Goal: Task Accomplishment & Management: Complete application form

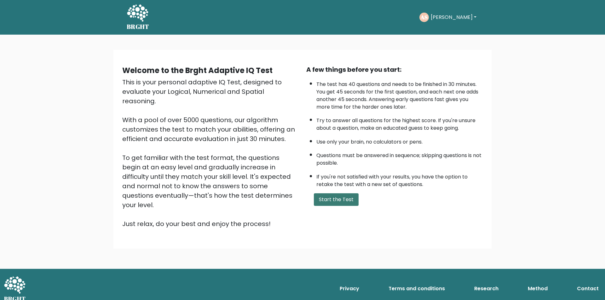
click at [335, 198] on button "Start the Test" at bounding box center [336, 199] width 45 height 13
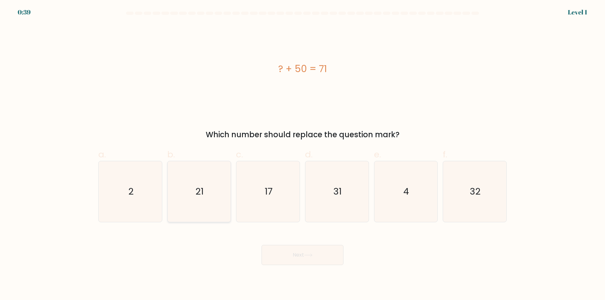
click at [207, 215] on icon "21" at bounding box center [199, 191] width 61 height 61
click at [302, 154] on input "b. 21" at bounding box center [302, 152] width 0 height 4
radio input "true"
click at [283, 255] on button "Next" at bounding box center [302, 255] width 82 height 20
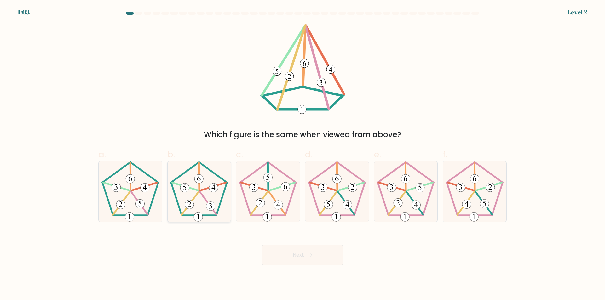
click at [206, 193] on icon at bounding box center [199, 191] width 61 height 61
click at [302, 154] on input "b." at bounding box center [302, 152] width 0 height 4
radio input "true"
click at [315, 255] on button "Next" at bounding box center [302, 255] width 82 height 20
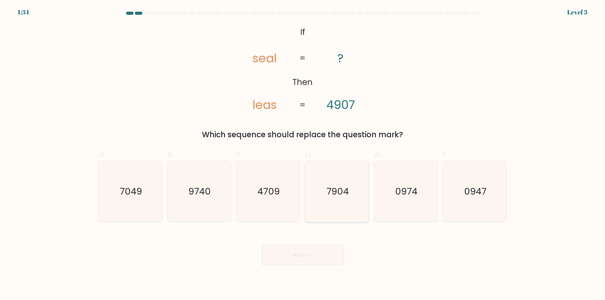
click at [334, 211] on icon "7904" at bounding box center [336, 191] width 61 height 61
click at [303, 154] on input "d. 7904" at bounding box center [302, 152] width 0 height 4
radio input "true"
click at [317, 258] on button "Next" at bounding box center [302, 255] width 82 height 20
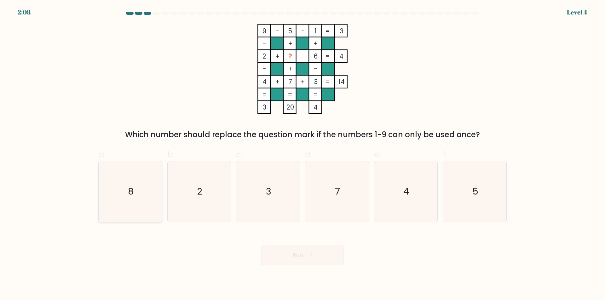
click at [137, 213] on icon "8" at bounding box center [130, 191] width 61 height 61
click at [302, 154] on input "a. 8" at bounding box center [302, 152] width 0 height 4
radio input "true"
click at [304, 256] on button "Next" at bounding box center [302, 255] width 82 height 20
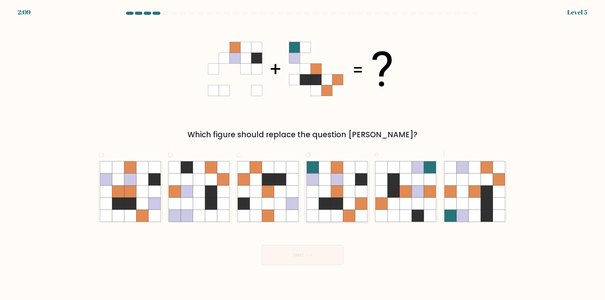
click at [323, 217] on icon at bounding box center [325, 216] width 12 height 12
click at [303, 154] on input "d." at bounding box center [302, 152] width 0 height 4
radio input "true"
click at [317, 259] on button "Next" at bounding box center [302, 255] width 82 height 20
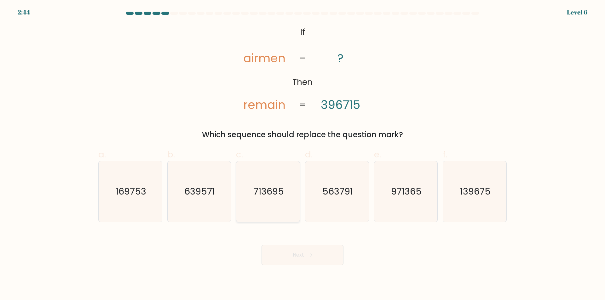
click at [264, 210] on icon "713695" at bounding box center [267, 191] width 61 height 61
click at [302, 154] on input "c. 713695" at bounding box center [302, 152] width 0 height 4
radio input "true"
click at [297, 257] on button "Next" at bounding box center [302, 255] width 82 height 20
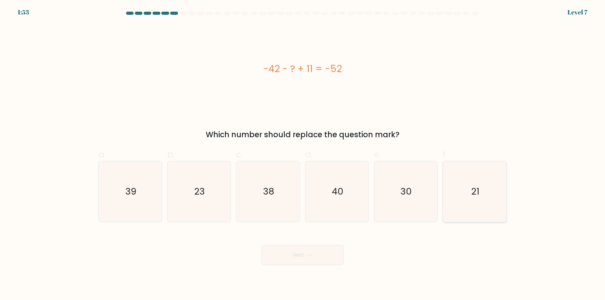
drag, startPoint x: 472, startPoint y: 212, endPoint x: 332, endPoint y: 253, distance: 146.6
click at [472, 212] on icon "21" at bounding box center [474, 191] width 61 height 61
click at [303, 154] on input "f. 21" at bounding box center [302, 152] width 0 height 4
radio input "true"
click at [291, 256] on button "Next" at bounding box center [302, 255] width 82 height 20
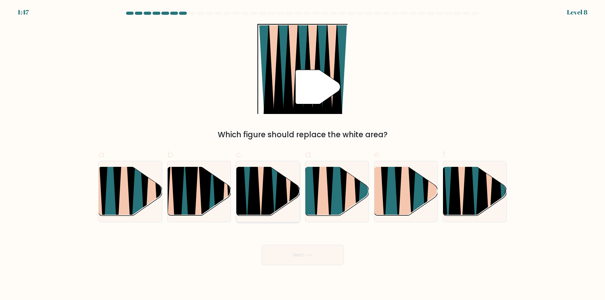
click at [269, 204] on icon at bounding box center [267, 167] width 14 height 127
click at [302, 154] on input "c." at bounding box center [302, 152] width 0 height 4
radio input "true"
click at [311, 251] on button "Next" at bounding box center [302, 255] width 82 height 20
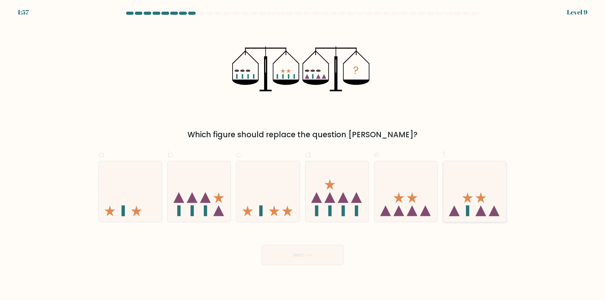
click at [478, 186] on icon at bounding box center [474, 192] width 63 height 52
click at [303, 154] on input "f." at bounding box center [302, 152] width 0 height 4
radio input "true"
click at [323, 256] on button "Next" at bounding box center [302, 255] width 82 height 20
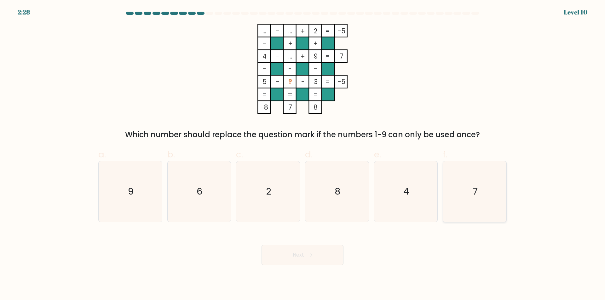
click at [471, 204] on icon "7" at bounding box center [474, 191] width 61 height 61
click at [303, 154] on input "f. 7" at bounding box center [302, 152] width 0 height 4
radio input "true"
click at [323, 255] on button "Next" at bounding box center [302, 255] width 82 height 20
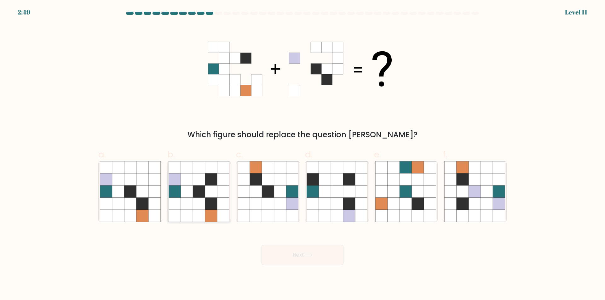
click at [179, 208] on icon at bounding box center [175, 204] width 12 height 12
click at [302, 154] on input "b." at bounding box center [302, 152] width 0 height 4
radio input "true"
click at [294, 256] on button "Next" at bounding box center [302, 255] width 82 height 20
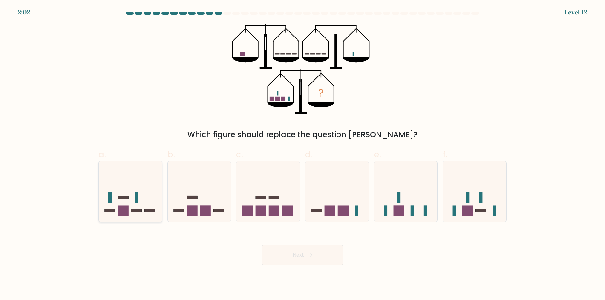
click at [149, 216] on icon at bounding box center [130, 192] width 63 height 52
click at [302, 154] on input "a." at bounding box center [302, 152] width 0 height 4
radio input "true"
click at [323, 258] on button "Next" at bounding box center [302, 255] width 82 height 20
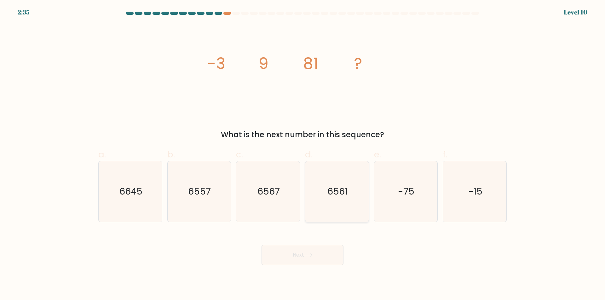
click at [342, 209] on icon "6561" at bounding box center [336, 191] width 61 height 61
click at [303, 154] on input "d. 6561" at bounding box center [302, 152] width 0 height 4
radio input "true"
click at [312, 257] on button "Next" at bounding box center [302, 255] width 82 height 20
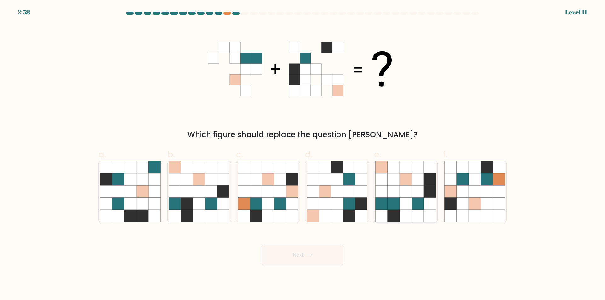
click at [417, 217] on icon at bounding box center [418, 216] width 12 height 12
click at [303, 154] on input "e." at bounding box center [302, 152] width 0 height 4
radio input "true"
click at [326, 253] on button "Next" at bounding box center [302, 255] width 82 height 20
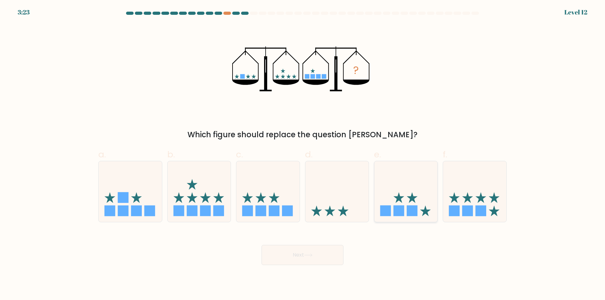
click at [382, 190] on icon at bounding box center [405, 192] width 63 height 52
click at [303, 154] on input "e." at bounding box center [302, 152] width 0 height 4
radio input "true"
click at [297, 255] on button "Next" at bounding box center [302, 255] width 82 height 20
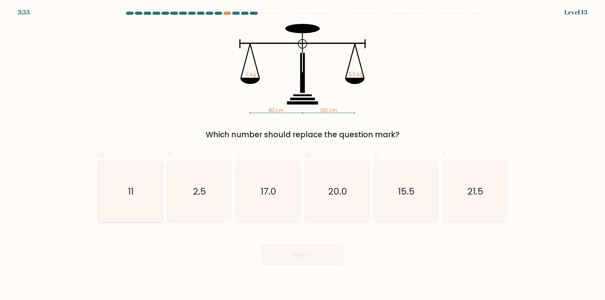
click at [129, 198] on text "11" at bounding box center [131, 192] width 6 height 13
click at [302, 154] on input "a. 11" at bounding box center [302, 152] width 0 height 4
radio input "true"
click at [308, 258] on button "Next" at bounding box center [302, 255] width 82 height 20
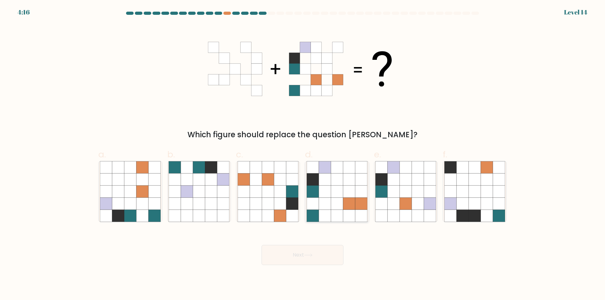
click at [353, 219] on icon at bounding box center [349, 216] width 12 height 12
click at [303, 154] on input "d." at bounding box center [302, 152] width 0 height 4
radio input "true"
click at [323, 255] on button "Next" at bounding box center [302, 255] width 82 height 20
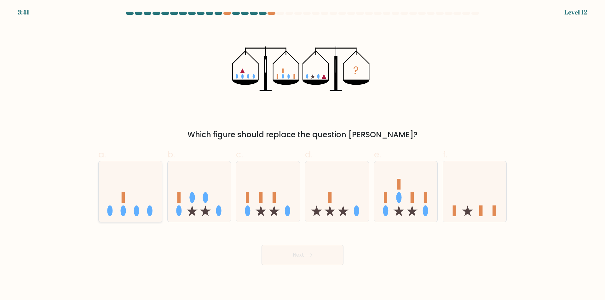
click at [137, 218] on icon at bounding box center [130, 192] width 63 height 52
click at [302, 154] on input "a." at bounding box center [302, 152] width 0 height 4
radio input "true"
click at [450, 190] on icon at bounding box center [474, 192] width 63 height 52
click at [303, 154] on input "f." at bounding box center [302, 152] width 0 height 4
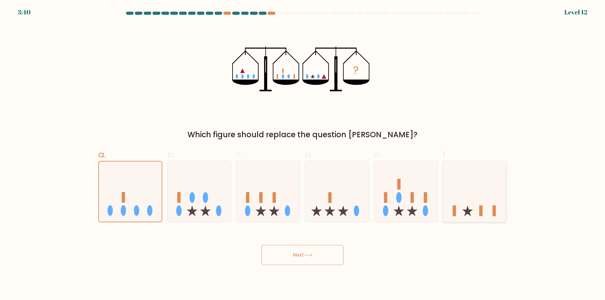
radio input "true"
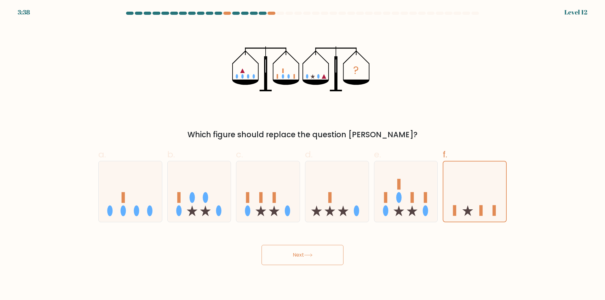
click at [308, 255] on icon at bounding box center [308, 255] width 8 height 3
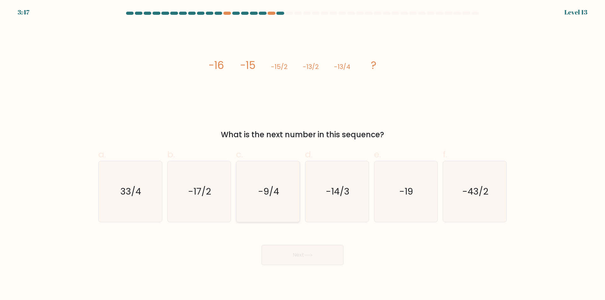
click at [256, 212] on icon "-9/4" at bounding box center [267, 191] width 61 height 61
click at [302, 154] on input "c. -9/4" at bounding box center [302, 152] width 0 height 4
radio input "true"
click at [295, 255] on button "Next" at bounding box center [302, 255] width 82 height 20
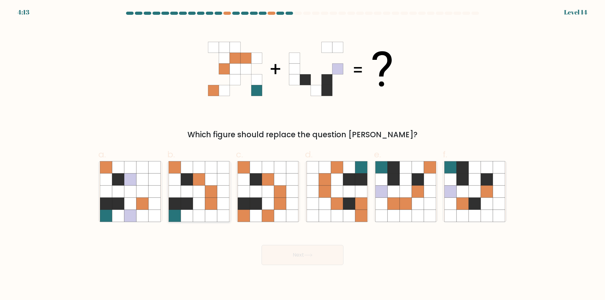
click at [217, 203] on icon at bounding box center [223, 204] width 12 height 12
click at [302, 154] on input "b." at bounding box center [302, 152] width 0 height 4
radio input "true"
click at [421, 213] on icon at bounding box center [418, 216] width 12 height 12
click at [303, 154] on input "e." at bounding box center [302, 152] width 0 height 4
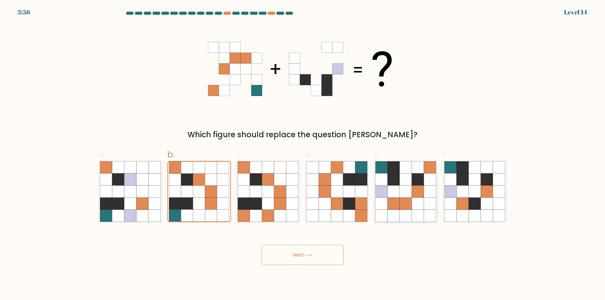
radio input "true"
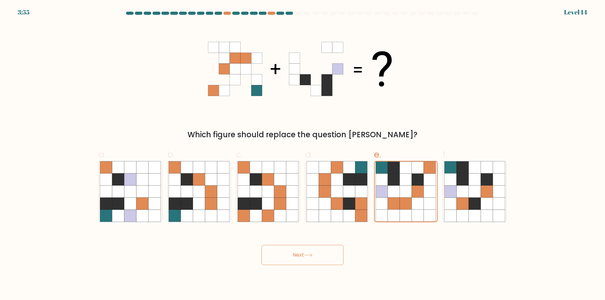
click at [314, 258] on button "Next" at bounding box center [302, 255] width 82 height 20
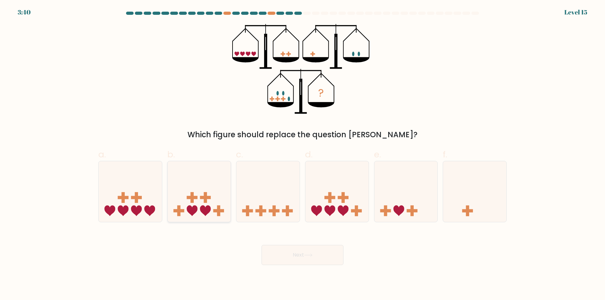
click at [223, 215] on icon at bounding box center [199, 192] width 63 height 52
click at [302, 154] on input "b." at bounding box center [302, 152] width 0 height 4
radio input "true"
click at [297, 253] on button "Next" at bounding box center [302, 255] width 82 height 20
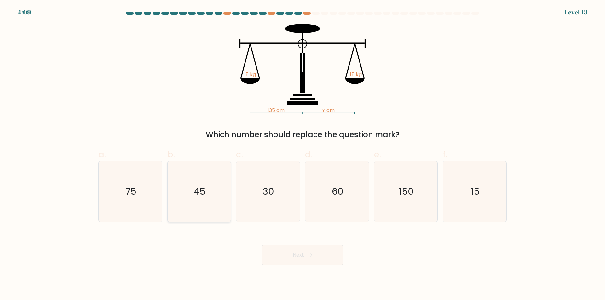
click at [194, 203] on icon "45" at bounding box center [199, 191] width 61 height 61
click at [302, 154] on input "b. 45" at bounding box center [302, 152] width 0 height 4
radio input "true"
click at [301, 256] on button "Next" at bounding box center [302, 255] width 82 height 20
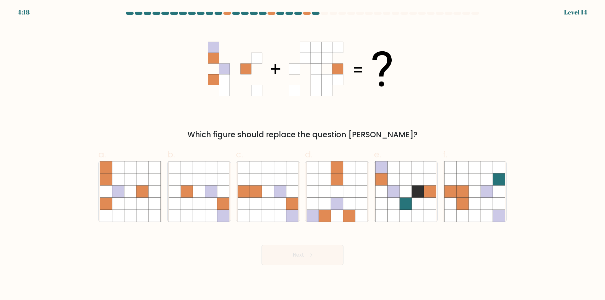
click at [369, 207] on div "d." at bounding box center [336, 185] width 69 height 74
click at [320, 254] on button "Next" at bounding box center [302, 255] width 82 height 20
click at [361, 199] on icon at bounding box center [361, 204] width 12 height 12
click at [303, 154] on input "d." at bounding box center [302, 152] width 0 height 4
radio input "true"
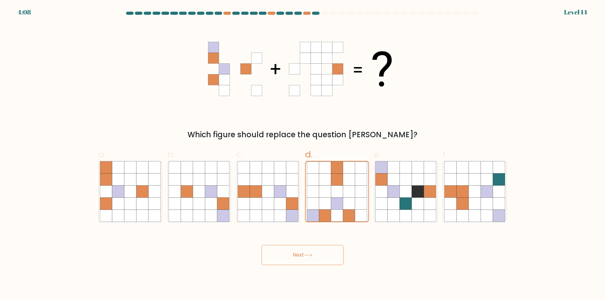
click at [317, 256] on button "Next" at bounding box center [302, 255] width 82 height 20
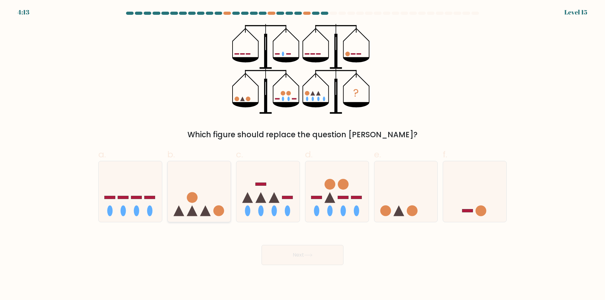
click at [220, 219] on div at bounding box center [199, 191] width 64 height 61
click at [302, 154] on input "b." at bounding box center [302, 152] width 0 height 4
radio input "true"
click at [300, 258] on button "Next" at bounding box center [302, 255] width 82 height 20
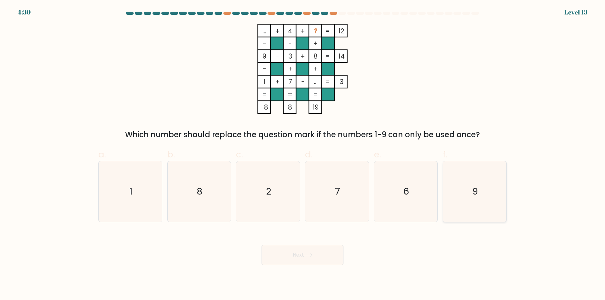
click at [468, 211] on icon "9" at bounding box center [474, 191] width 61 height 61
click at [303, 154] on input "f. 9" at bounding box center [302, 152] width 0 height 4
radio input "true"
click at [331, 256] on button "Next" at bounding box center [302, 255] width 82 height 20
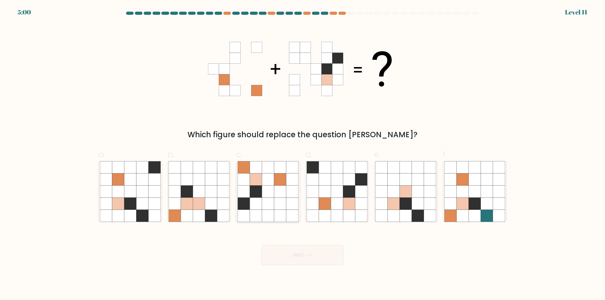
click at [285, 219] on icon at bounding box center [280, 216] width 12 height 12
click at [302, 154] on input "c." at bounding box center [302, 152] width 0 height 4
radio input "true"
click at [312, 255] on icon at bounding box center [308, 255] width 9 height 3
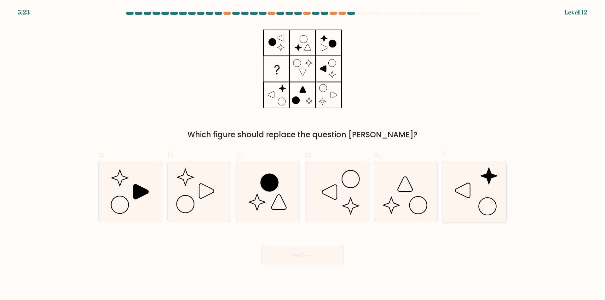
click at [496, 197] on icon at bounding box center [474, 191] width 61 height 61
click at [303, 154] on input "f." at bounding box center [302, 152] width 0 height 4
radio input "true"
click at [316, 257] on button "Next" at bounding box center [302, 255] width 82 height 20
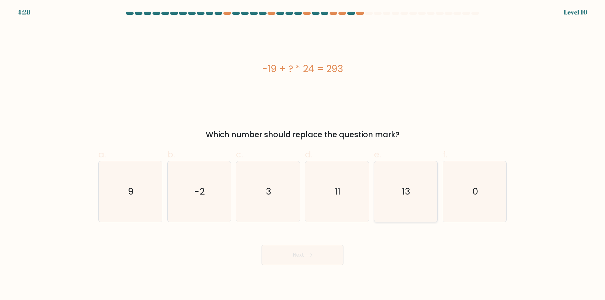
click at [424, 198] on icon "13" at bounding box center [405, 191] width 61 height 61
click at [303, 154] on input "e. 13" at bounding box center [302, 152] width 0 height 4
radio input "true"
click at [291, 254] on button "Next" at bounding box center [302, 255] width 82 height 20
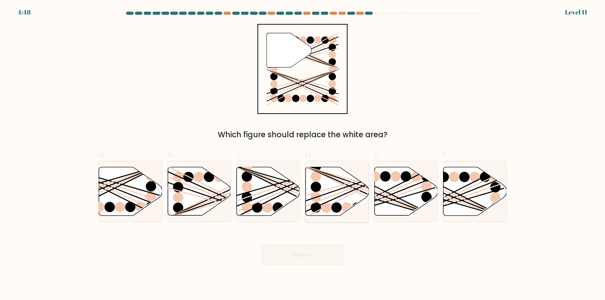
click at [324, 195] on line at bounding box center [357, 183] width 102 height 35
click at [303, 154] on input "d." at bounding box center [302, 152] width 0 height 4
radio input "true"
click at [307, 259] on button "Next" at bounding box center [302, 255] width 82 height 20
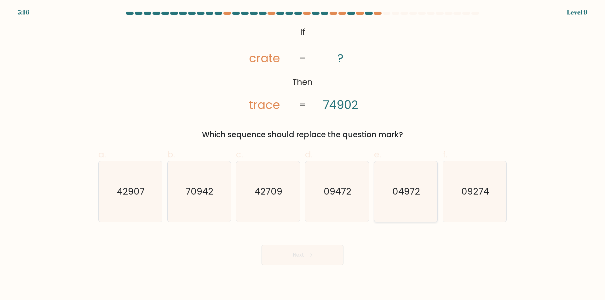
click at [422, 206] on icon "04972" at bounding box center [405, 191] width 61 height 61
click at [303, 154] on input "e. 04972" at bounding box center [302, 152] width 0 height 4
radio input "true"
click at [319, 252] on button "Next" at bounding box center [302, 255] width 82 height 20
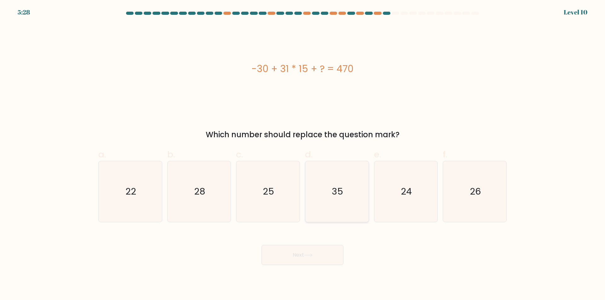
click at [327, 212] on icon "35" at bounding box center [336, 191] width 61 height 61
click at [303, 154] on input "d. 35" at bounding box center [302, 152] width 0 height 4
radio input "true"
click at [318, 258] on button "Next" at bounding box center [302, 255] width 82 height 20
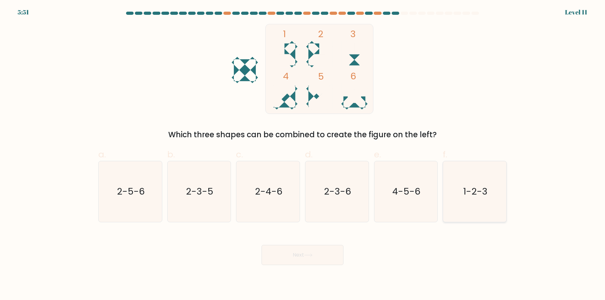
click at [466, 206] on icon "1-2-3" at bounding box center [474, 191] width 61 height 61
click at [303, 154] on input "f. 1-2-3" at bounding box center [302, 152] width 0 height 4
radio input "true"
click at [324, 256] on button "Next" at bounding box center [302, 255] width 82 height 20
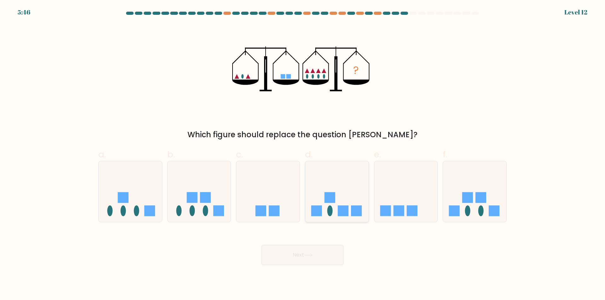
click at [348, 200] on icon at bounding box center [336, 192] width 63 height 52
click at [303, 154] on input "d." at bounding box center [302, 152] width 0 height 4
radio input "true"
click at [317, 257] on button "Next" at bounding box center [302, 255] width 82 height 20
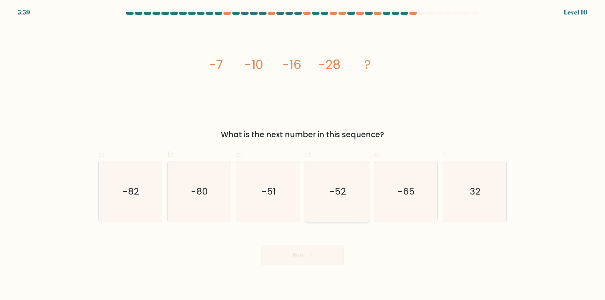
click at [338, 205] on icon "-52" at bounding box center [336, 191] width 61 height 61
click at [303, 154] on input "d. -52" at bounding box center [302, 152] width 0 height 4
radio input "true"
click at [313, 259] on button "Next" at bounding box center [302, 255] width 82 height 20
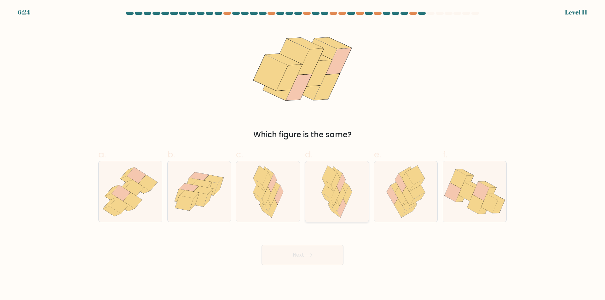
click at [361, 205] on div at bounding box center [337, 191] width 64 height 61
click at [303, 154] on input "d." at bounding box center [302, 152] width 0 height 4
radio input "true"
click at [331, 256] on button "Next" at bounding box center [302, 255] width 82 height 20
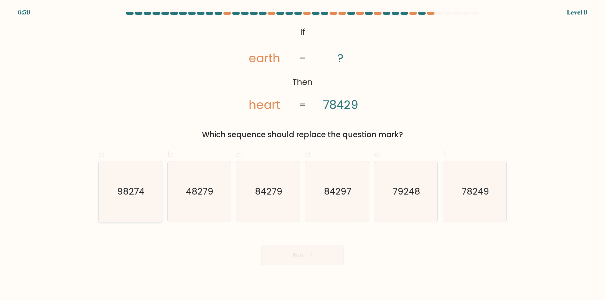
click at [136, 212] on icon "98274" at bounding box center [130, 191] width 61 height 61
click at [302, 154] on input "a. 98274" at bounding box center [302, 152] width 0 height 4
radio input "true"
click at [305, 258] on button "Next" at bounding box center [302, 255] width 82 height 20
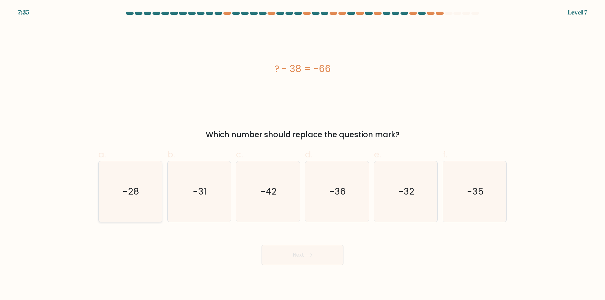
click at [123, 212] on icon "-28" at bounding box center [130, 191] width 61 height 61
click at [302, 154] on input "a. -28" at bounding box center [302, 152] width 0 height 4
radio input "true"
click at [287, 260] on button "Next" at bounding box center [302, 255] width 82 height 20
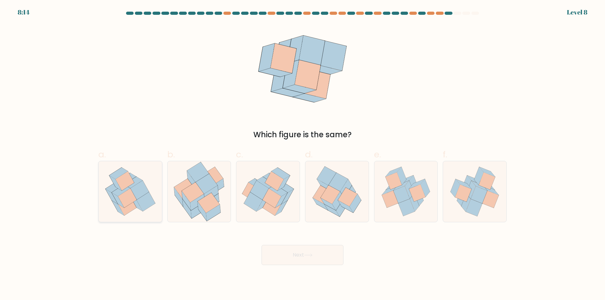
click at [129, 208] on icon at bounding box center [127, 206] width 19 height 19
click at [302, 154] on input "a." at bounding box center [302, 152] width 0 height 4
radio input "true"
click at [297, 254] on button "Next" at bounding box center [302, 255] width 82 height 20
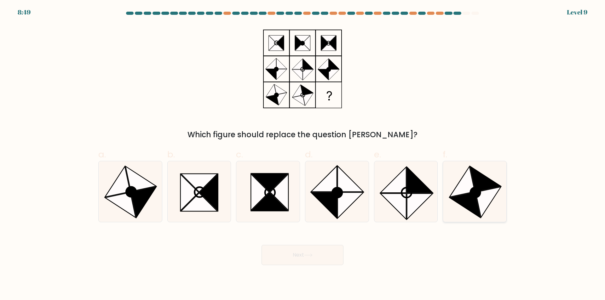
drag, startPoint x: 473, startPoint y: 201, endPoint x: 462, endPoint y: 206, distance: 11.8
click at [473, 201] on icon at bounding box center [464, 204] width 31 height 25
click at [303, 154] on input "f." at bounding box center [302, 152] width 0 height 4
radio input "true"
click at [312, 255] on icon at bounding box center [308, 255] width 8 height 3
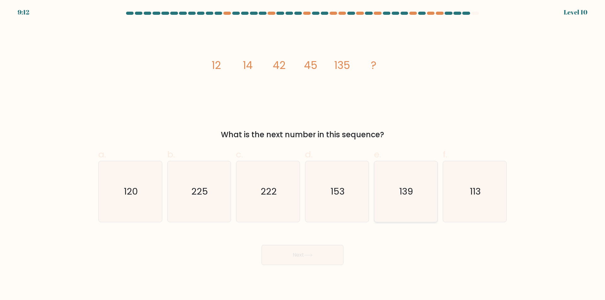
drag, startPoint x: 421, startPoint y: 200, endPoint x: 414, endPoint y: 206, distance: 9.0
click at [420, 201] on icon "139" at bounding box center [405, 191] width 61 height 61
click at [303, 154] on input "e. 139" at bounding box center [302, 152] width 0 height 4
radio input "true"
click at [317, 256] on button "Next" at bounding box center [302, 255] width 82 height 20
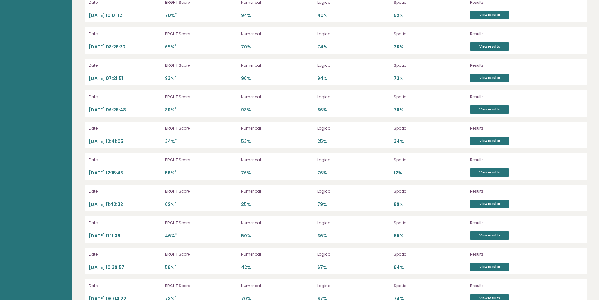
scroll to position [1746, 0]
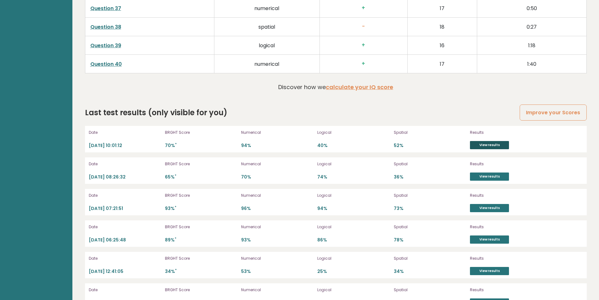
click at [493, 146] on link "View results" at bounding box center [489, 145] width 39 height 8
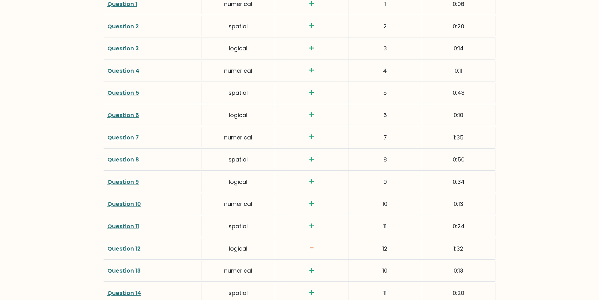
scroll to position [932, 0]
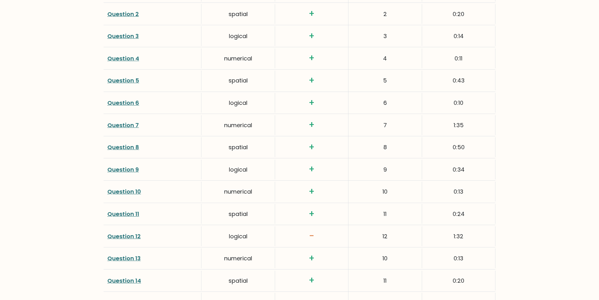
click at [124, 236] on link "Question 12" at bounding box center [123, 236] width 33 height 8
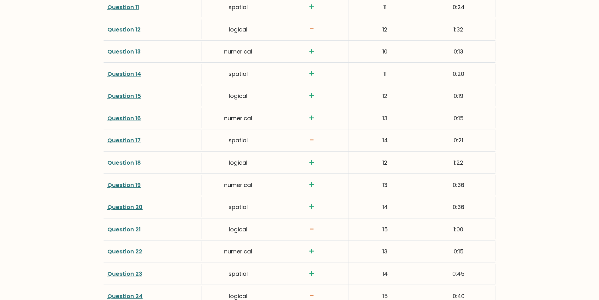
scroll to position [1141, 0]
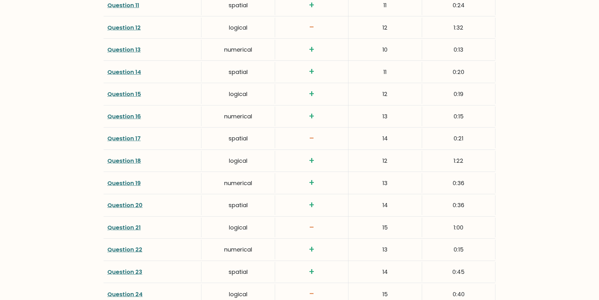
click at [123, 140] on link "Question 17" at bounding box center [123, 138] width 33 height 8
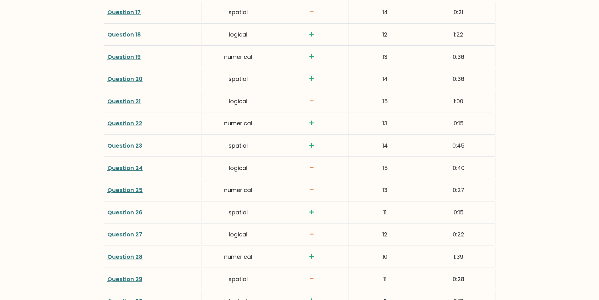
scroll to position [1271, 0]
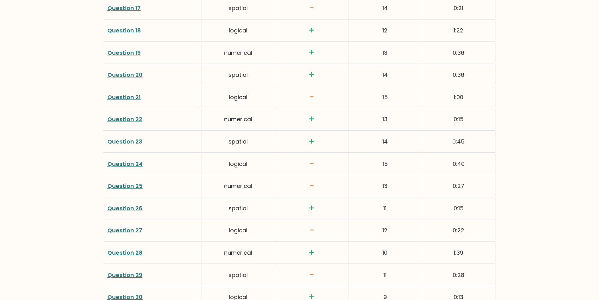
click at [126, 164] on link "Question 24" at bounding box center [124, 164] width 35 height 8
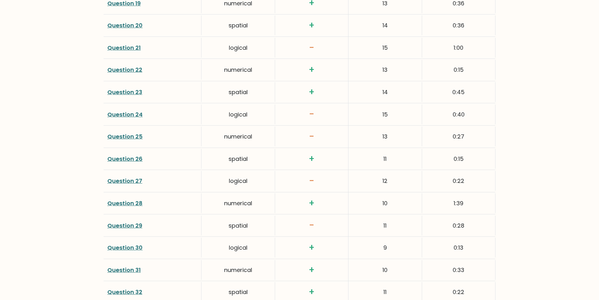
scroll to position [1348, 0]
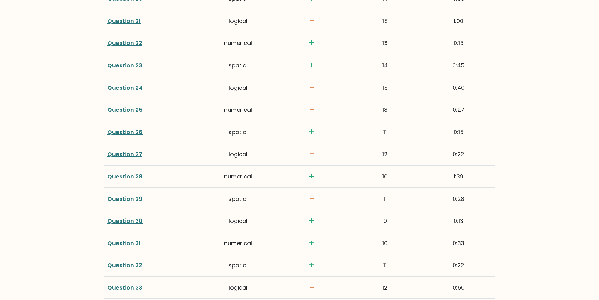
click at [129, 201] on link "Question 29" at bounding box center [124, 199] width 35 height 8
click at [123, 288] on link "Question 33" at bounding box center [124, 288] width 35 height 8
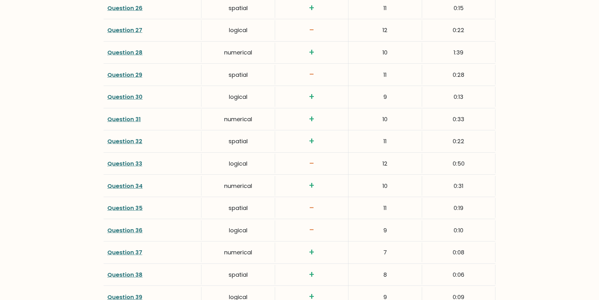
scroll to position [1496, 0]
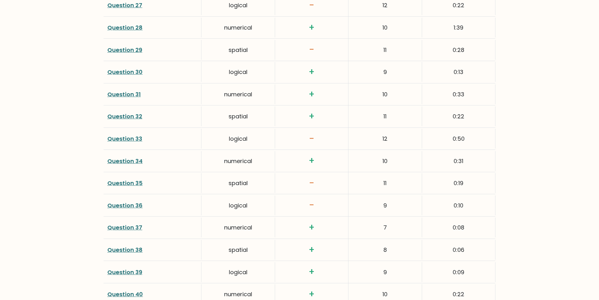
click at [128, 183] on link "Question 35" at bounding box center [124, 183] width 35 height 8
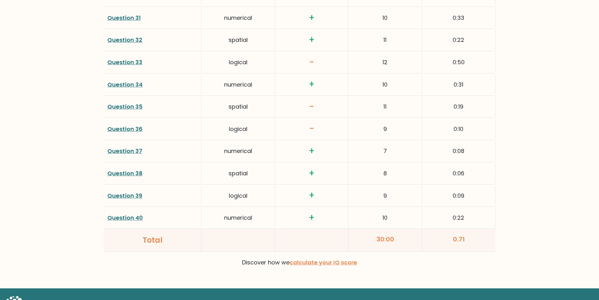
scroll to position [1494, 0]
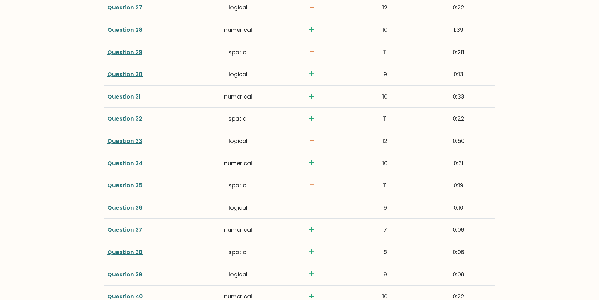
click at [134, 208] on link "Question 36" at bounding box center [124, 208] width 35 height 8
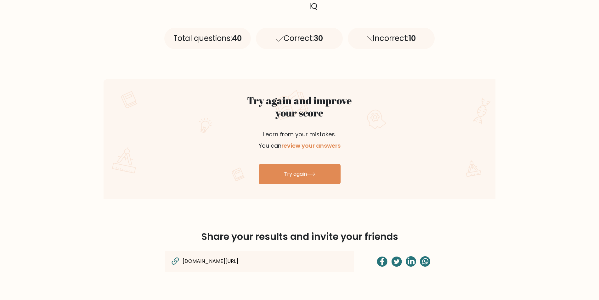
scroll to position [283, 0]
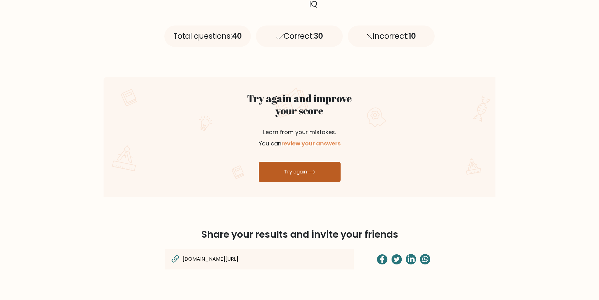
click at [279, 170] on link "Try again" at bounding box center [300, 172] width 82 height 20
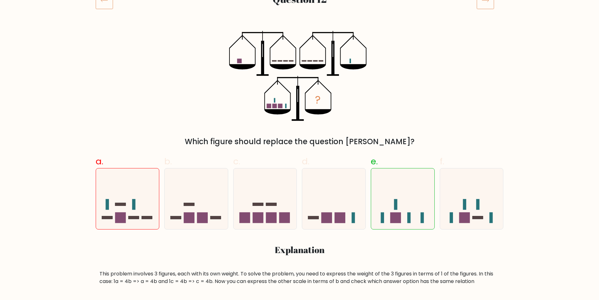
scroll to position [97, 0]
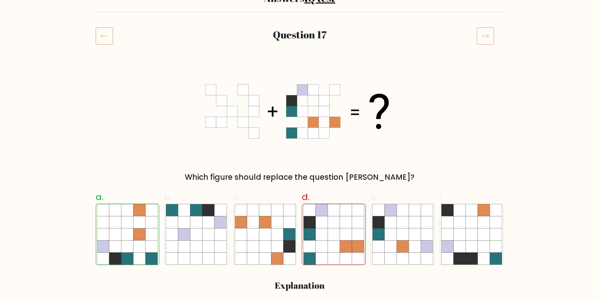
scroll to position [71, 0]
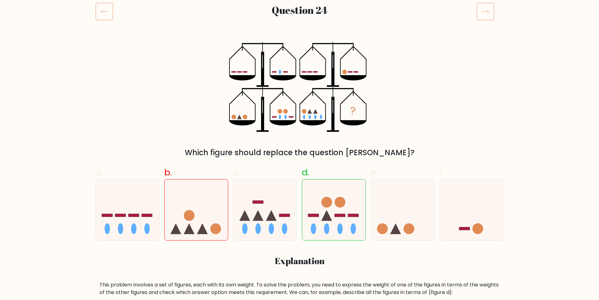
scroll to position [93, 0]
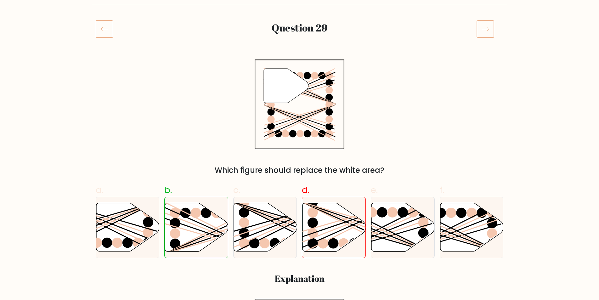
scroll to position [69, 0]
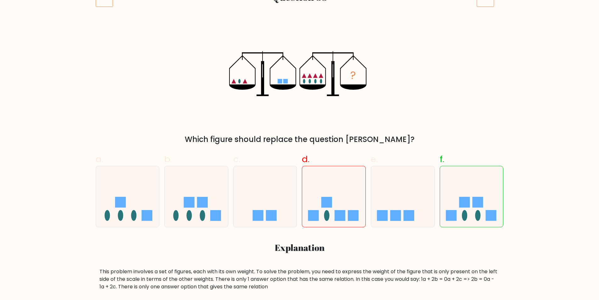
scroll to position [108, 0]
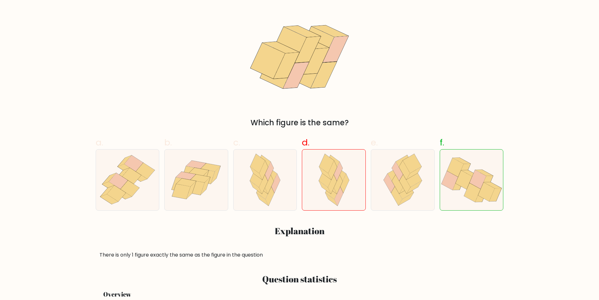
scroll to position [117, 0]
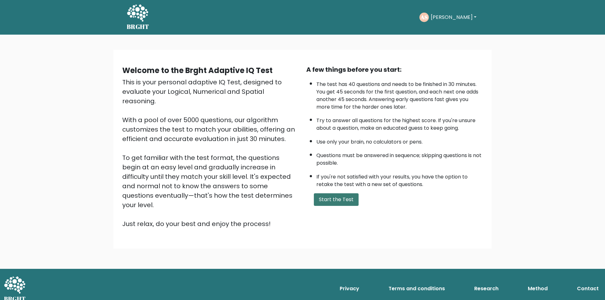
click at [330, 201] on button "Start the Test" at bounding box center [336, 199] width 45 height 13
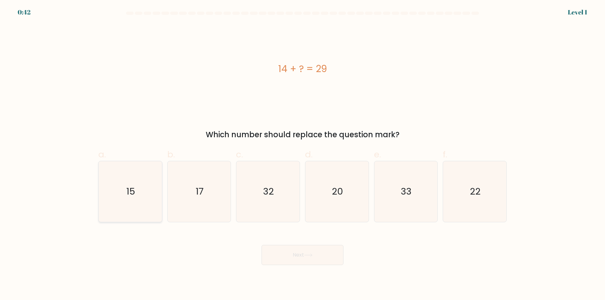
click at [139, 211] on icon "15" at bounding box center [130, 191] width 61 height 61
click at [302, 154] on input "a. 15" at bounding box center [302, 152] width 0 height 4
radio input "true"
click at [286, 256] on button "Next" at bounding box center [302, 255] width 82 height 20
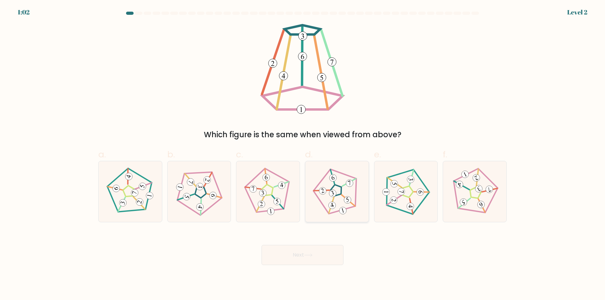
click at [357, 204] on icon at bounding box center [336, 192] width 49 height 49
click at [303, 154] on input "d." at bounding box center [302, 152] width 0 height 4
radio input "true"
click at [322, 255] on button "Next" at bounding box center [302, 255] width 82 height 20
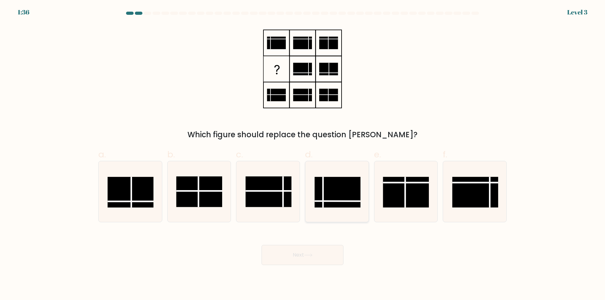
click at [337, 197] on rect at bounding box center [337, 192] width 46 height 31
click at [303, 154] on input "d." at bounding box center [302, 152] width 0 height 4
radio input "true"
click at [323, 257] on button "Next" at bounding box center [302, 255] width 82 height 20
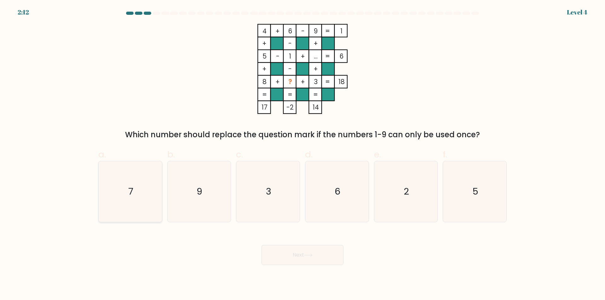
click at [134, 201] on icon "7" at bounding box center [130, 191] width 61 height 61
click at [302, 154] on input "a. 7" at bounding box center [302, 152] width 0 height 4
radio input "true"
click at [284, 257] on button "Next" at bounding box center [302, 255] width 82 height 20
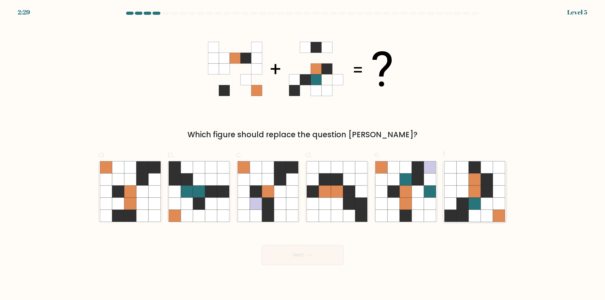
click at [486, 212] on icon at bounding box center [487, 216] width 12 height 12
click at [303, 154] on input "f." at bounding box center [302, 152] width 0 height 4
radio input "true"
click at [310, 259] on button "Next" at bounding box center [302, 255] width 82 height 20
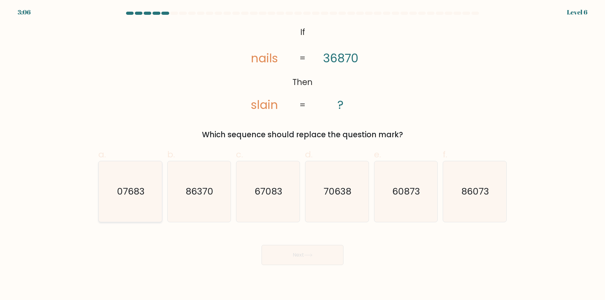
click at [133, 213] on icon "07683" at bounding box center [130, 191] width 61 height 61
click at [302, 154] on input "a. 07683" at bounding box center [302, 152] width 0 height 4
radio input "true"
click at [305, 260] on button "Next" at bounding box center [302, 255] width 82 height 20
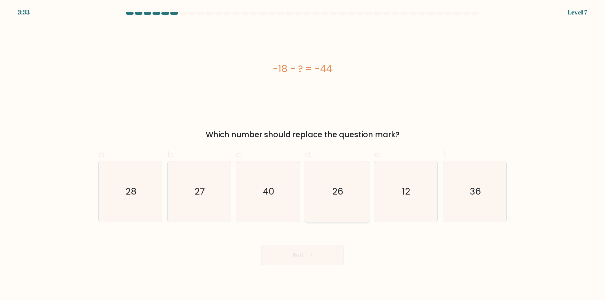
drag, startPoint x: 348, startPoint y: 209, endPoint x: 345, endPoint y: 219, distance: 10.1
click at [348, 210] on icon "26" at bounding box center [336, 191] width 61 height 61
click at [303, 154] on input "d. 26" at bounding box center [302, 152] width 0 height 4
radio input "true"
click at [319, 256] on button "Next" at bounding box center [302, 255] width 82 height 20
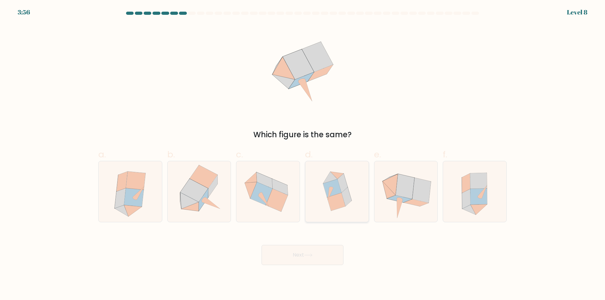
click at [340, 211] on icon at bounding box center [337, 191] width 58 height 61
click at [303, 154] on input "d." at bounding box center [302, 152] width 0 height 4
radio input "true"
click at [328, 252] on button "Next" at bounding box center [302, 255] width 82 height 20
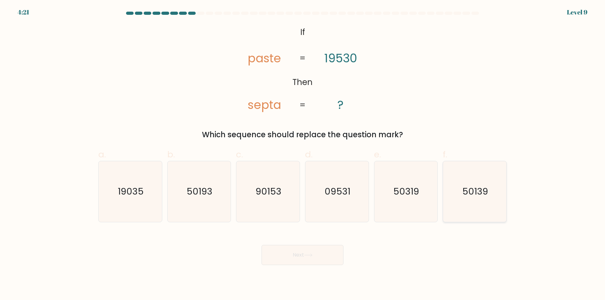
click at [464, 212] on icon "50139" at bounding box center [474, 191] width 61 height 61
click at [303, 154] on input "f. 50139" at bounding box center [302, 152] width 0 height 4
radio input "true"
click at [327, 258] on button "Next" at bounding box center [302, 255] width 82 height 20
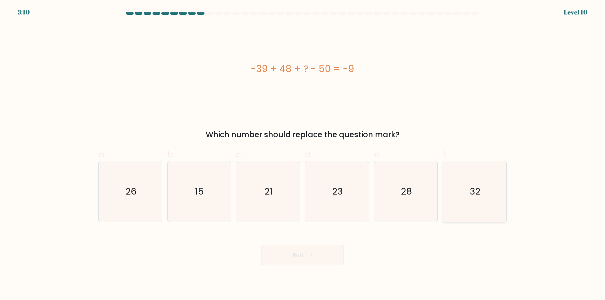
click at [471, 210] on icon "32" at bounding box center [474, 191] width 61 height 61
click at [303, 154] on input "f. 32" at bounding box center [302, 152] width 0 height 4
radio input "true"
click at [323, 258] on button "Next" at bounding box center [302, 255] width 82 height 20
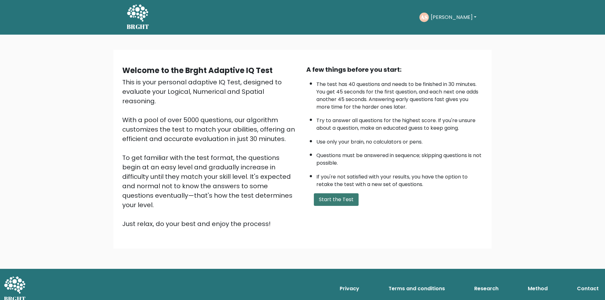
click at [331, 200] on button "Start the Test" at bounding box center [336, 199] width 45 height 13
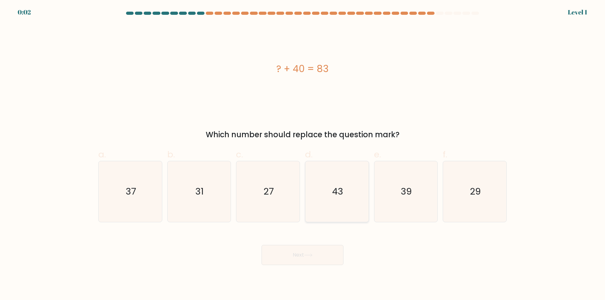
click at [333, 213] on icon "43" at bounding box center [336, 191] width 61 height 61
click at [303, 154] on input "d. 43" at bounding box center [302, 152] width 0 height 4
radio input "true"
click at [311, 255] on icon at bounding box center [308, 255] width 9 height 3
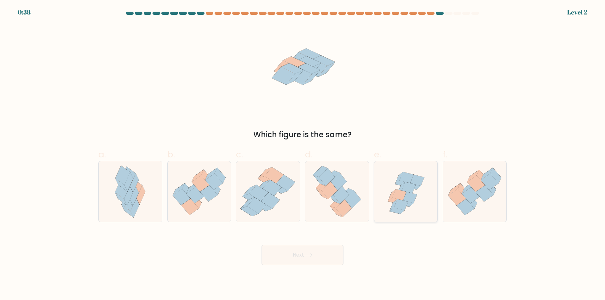
click at [398, 210] on icon at bounding box center [396, 211] width 15 height 6
click at [303, 154] on input "e." at bounding box center [302, 152] width 0 height 4
radio input "true"
click at [321, 255] on button "Next" at bounding box center [302, 255] width 82 height 20
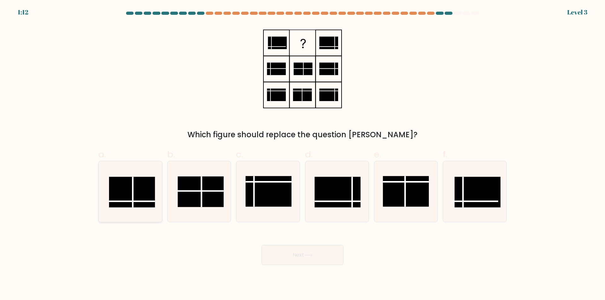
click at [141, 203] on rect at bounding box center [132, 192] width 46 height 31
click at [302, 154] on input "a." at bounding box center [302, 152] width 0 height 4
radio input "true"
click at [306, 255] on icon at bounding box center [308, 255] width 9 height 3
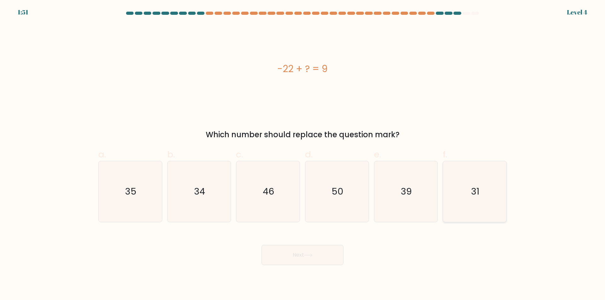
click at [465, 206] on icon "31" at bounding box center [474, 191] width 61 height 61
click at [303, 154] on input "f. 31" at bounding box center [302, 152] width 0 height 4
radio input "true"
click at [300, 254] on button "Next" at bounding box center [302, 255] width 82 height 20
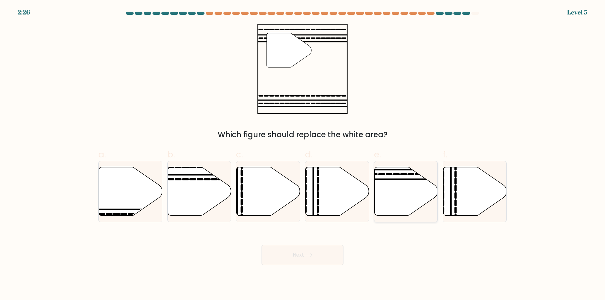
click at [389, 202] on icon at bounding box center [405, 191] width 63 height 49
click at [303, 154] on input "e." at bounding box center [302, 152] width 0 height 4
radio input "true"
click at [317, 259] on button "Next" at bounding box center [302, 255] width 82 height 20
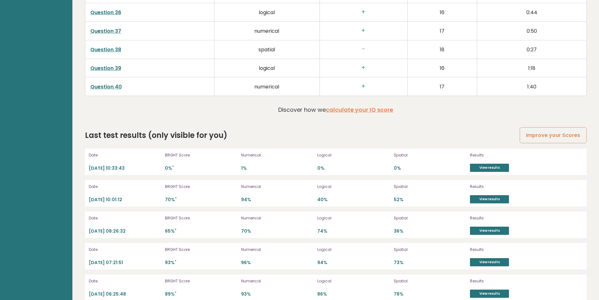
scroll to position [1749, 0]
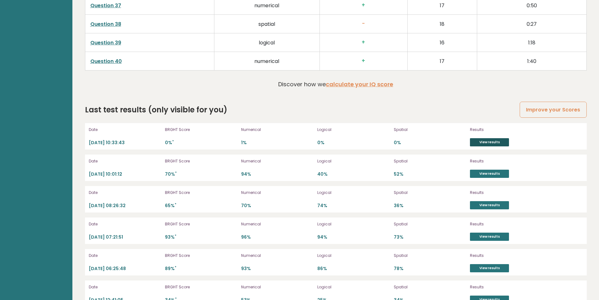
click at [492, 144] on link "View results" at bounding box center [489, 142] width 39 height 8
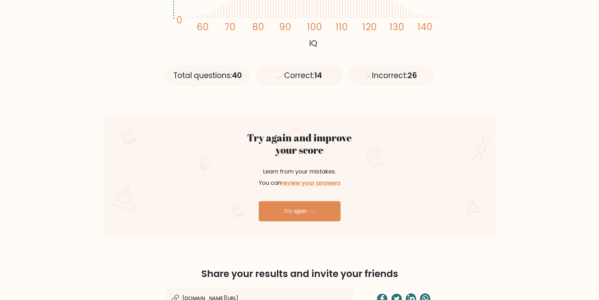
scroll to position [246, 0]
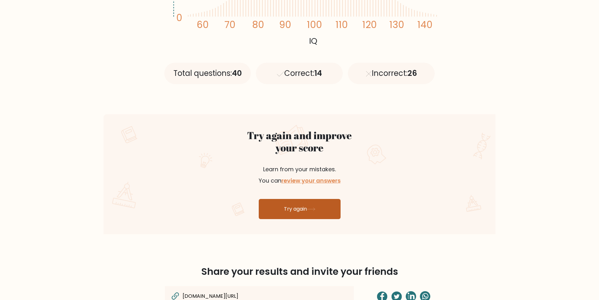
click at [298, 211] on link "Try again" at bounding box center [300, 209] width 82 height 20
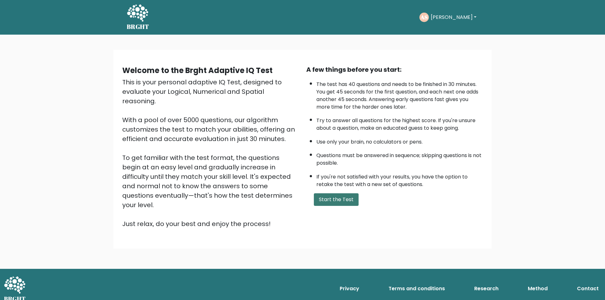
click at [328, 201] on button "Start the Test" at bounding box center [336, 199] width 45 height 13
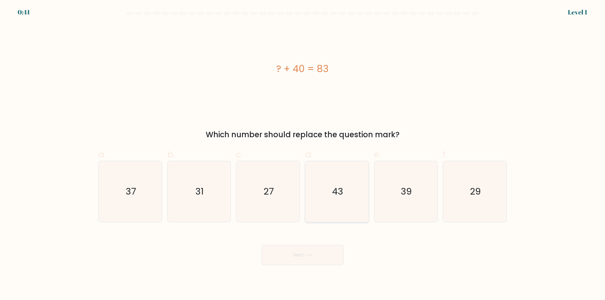
click at [346, 212] on icon "43" at bounding box center [336, 191] width 61 height 61
click at [303, 154] on input "d. 43" at bounding box center [302, 152] width 0 height 4
radio input "true"
click at [327, 255] on button "Next" at bounding box center [302, 255] width 82 height 20
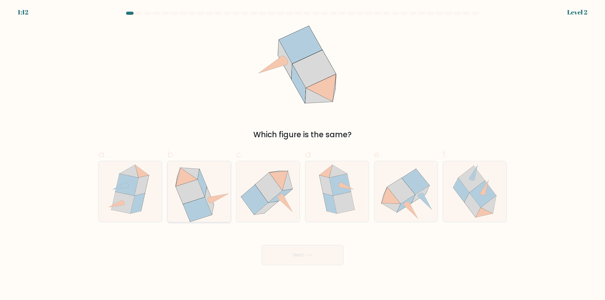
click at [206, 212] on icon at bounding box center [197, 209] width 29 height 24
click at [302, 154] on input "b." at bounding box center [302, 152] width 0 height 4
radio input "true"
click at [295, 249] on button "Next" at bounding box center [302, 255] width 82 height 20
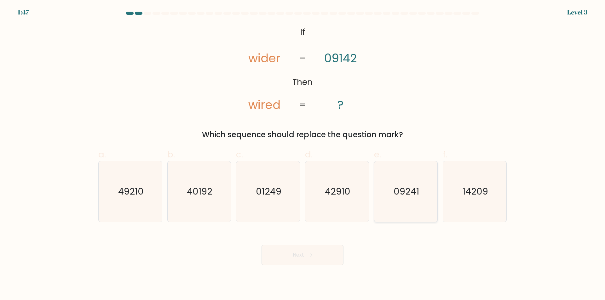
click at [414, 210] on icon "09241" at bounding box center [405, 191] width 61 height 61
click at [303, 154] on input "e. 09241" at bounding box center [302, 152] width 0 height 4
radio input "true"
click at [318, 257] on button "Next" at bounding box center [302, 255] width 82 height 20
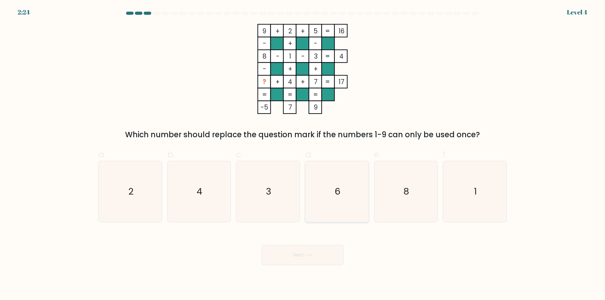
click at [320, 209] on icon "6" at bounding box center [336, 191] width 61 height 61
click at [303, 154] on input "d. 6" at bounding box center [302, 152] width 0 height 4
radio input "true"
click at [304, 258] on button "Next" at bounding box center [302, 255] width 82 height 20
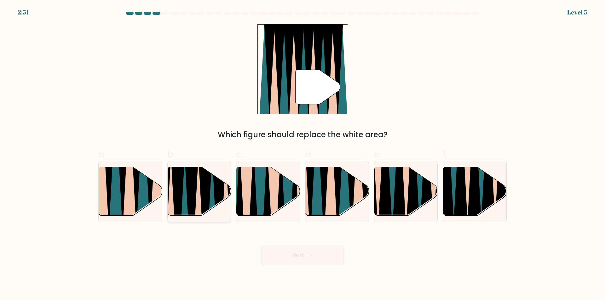
click at [192, 206] on icon at bounding box center [192, 219] width 14 height 126
click at [302, 154] on input "b." at bounding box center [302, 152] width 0 height 4
radio input "true"
click at [298, 260] on button "Next" at bounding box center [302, 255] width 82 height 20
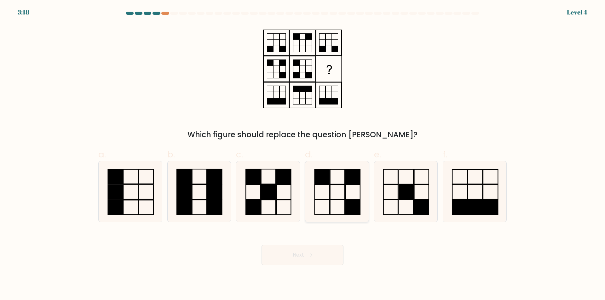
click at [337, 212] on icon at bounding box center [336, 191] width 61 height 61
click at [303, 154] on input "d." at bounding box center [302, 152] width 0 height 4
radio input "true"
click at [311, 257] on icon at bounding box center [308, 255] width 9 height 3
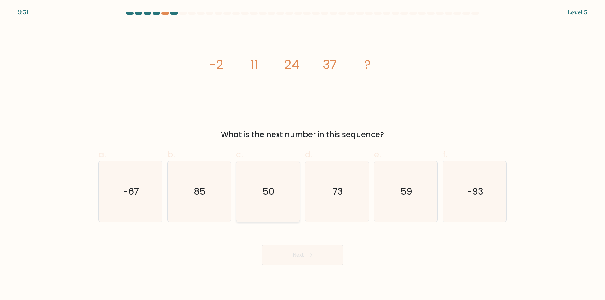
click at [284, 209] on icon "50" at bounding box center [267, 191] width 61 height 61
click at [302, 154] on input "c. 50" at bounding box center [302, 152] width 0 height 4
radio input "true"
click at [306, 261] on button "Next" at bounding box center [302, 255] width 82 height 20
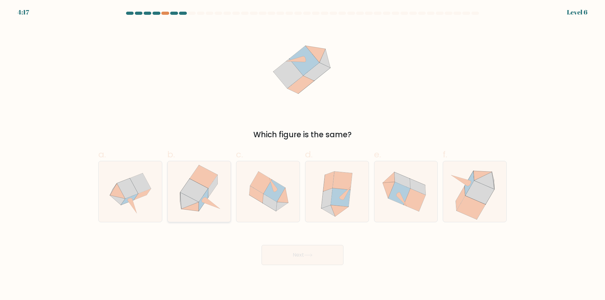
click at [200, 213] on icon at bounding box center [199, 191] width 60 height 61
click at [302, 154] on input "b." at bounding box center [302, 152] width 0 height 4
radio input "true"
click at [296, 256] on button "Next" at bounding box center [302, 255] width 82 height 20
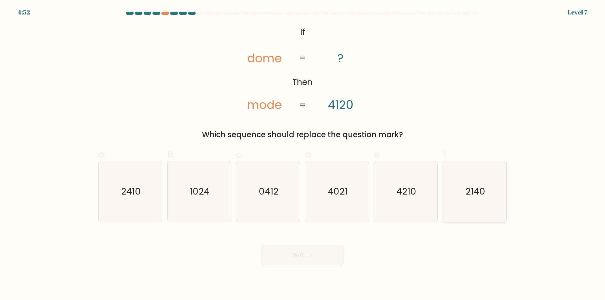
click at [462, 212] on icon "2140" at bounding box center [474, 191] width 61 height 61
click at [303, 154] on input "f. 2140" at bounding box center [302, 152] width 0 height 4
radio input "true"
click at [300, 256] on button "Next" at bounding box center [302, 255] width 82 height 20
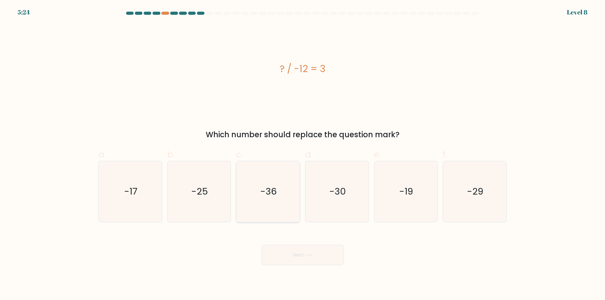
click at [264, 211] on icon "-36" at bounding box center [267, 191] width 61 height 61
click at [302, 154] on input "c. -36" at bounding box center [302, 152] width 0 height 4
radio input "true"
click at [299, 254] on button "Next" at bounding box center [302, 255] width 82 height 20
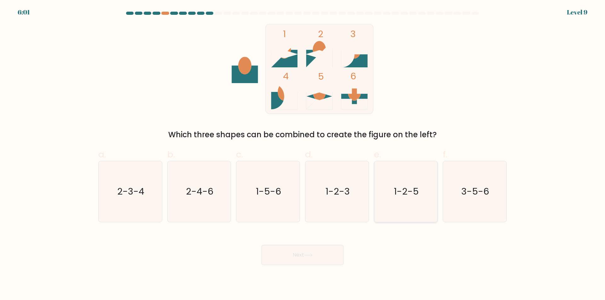
click at [416, 216] on icon "1-2-5" at bounding box center [405, 191] width 61 height 61
click at [303, 154] on input "e. 1-2-5" at bounding box center [302, 152] width 0 height 4
radio input "true"
click at [319, 258] on button "Next" at bounding box center [302, 255] width 82 height 20
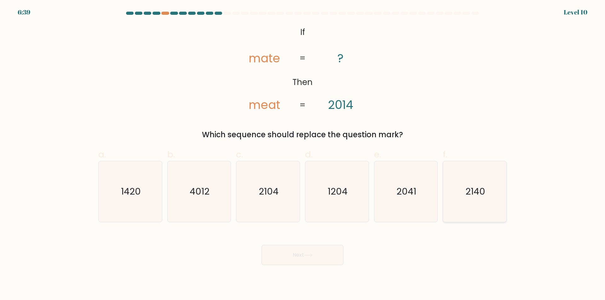
click at [460, 211] on icon "2140" at bounding box center [474, 191] width 61 height 61
click at [303, 154] on input "f. 2140" at bounding box center [302, 152] width 0 height 4
radio input "true"
click at [303, 256] on button "Next" at bounding box center [302, 255] width 82 height 20
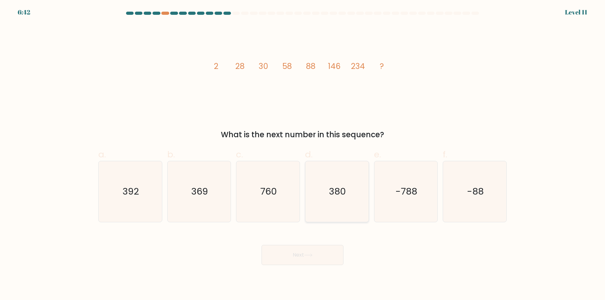
drag, startPoint x: 340, startPoint y: 204, endPoint x: 335, endPoint y: 234, distance: 31.1
click at [340, 204] on icon "380" at bounding box center [336, 191] width 61 height 61
click at [303, 154] on input "d. 380" at bounding box center [302, 152] width 0 height 4
radio input "true"
click at [323, 256] on button "Next" at bounding box center [302, 255] width 82 height 20
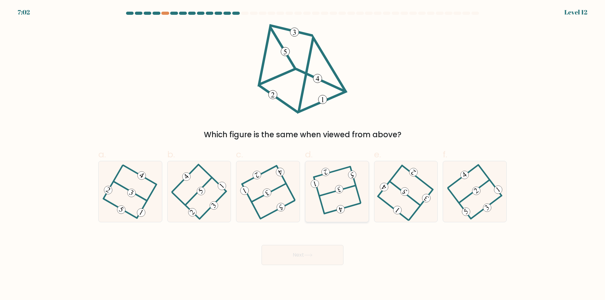
click at [346, 198] on icon at bounding box center [336, 192] width 47 height 49
click at [303, 154] on input "d." at bounding box center [302, 152] width 0 height 4
radio input "true"
click at [314, 254] on button "Next" at bounding box center [302, 255] width 82 height 20
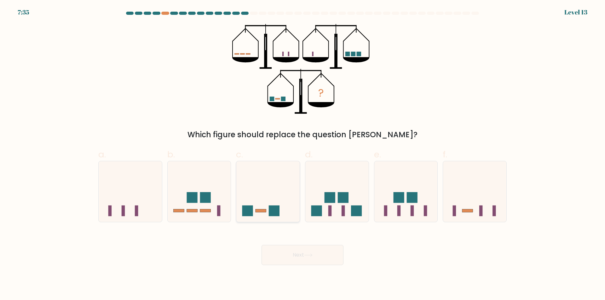
click at [289, 214] on icon at bounding box center [267, 192] width 63 height 52
click at [302, 154] on input "c." at bounding box center [302, 152] width 0 height 4
radio input "true"
click at [306, 257] on icon at bounding box center [308, 255] width 9 height 3
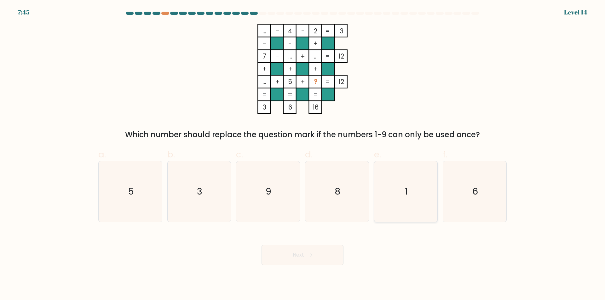
click at [401, 210] on icon "1" at bounding box center [405, 191] width 61 height 61
click at [303, 154] on input "e. 1" at bounding box center [302, 152] width 0 height 4
radio input "true"
click at [296, 254] on button "Next" at bounding box center [302, 255] width 82 height 20
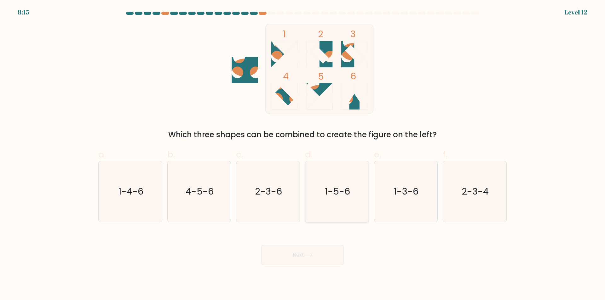
click at [335, 213] on icon "1-5-6" at bounding box center [336, 191] width 61 height 61
click at [303, 154] on input "d. 1-5-6" at bounding box center [302, 152] width 0 height 4
radio input "true"
click at [306, 254] on icon at bounding box center [308, 255] width 9 height 3
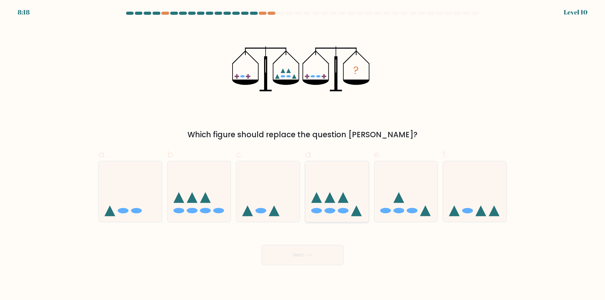
click at [330, 217] on icon at bounding box center [336, 192] width 63 height 52
click at [303, 154] on input "d." at bounding box center [302, 152] width 0 height 4
radio input "true"
click at [325, 258] on button "Next" at bounding box center [302, 255] width 82 height 20
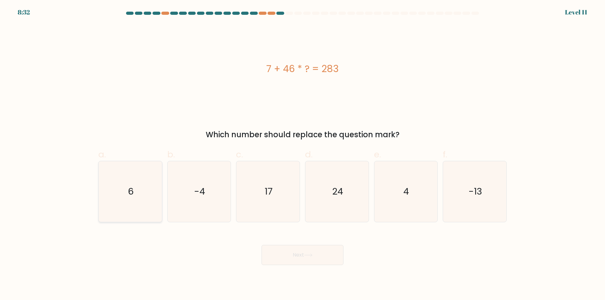
click at [123, 212] on icon "6" at bounding box center [130, 191] width 61 height 61
click at [302, 154] on input "a. 6" at bounding box center [302, 152] width 0 height 4
radio input "true"
click at [295, 254] on button "Next" at bounding box center [302, 255] width 82 height 20
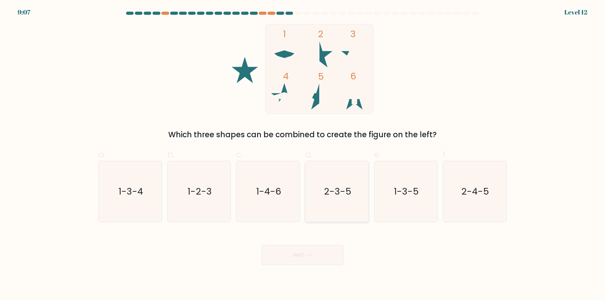
click at [335, 213] on icon "2-3-5" at bounding box center [336, 191] width 61 height 61
click at [303, 154] on input "d. 2-3-5" at bounding box center [302, 152] width 0 height 4
radio input "true"
click at [312, 257] on icon at bounding box center [308, 255] width 9 height 3
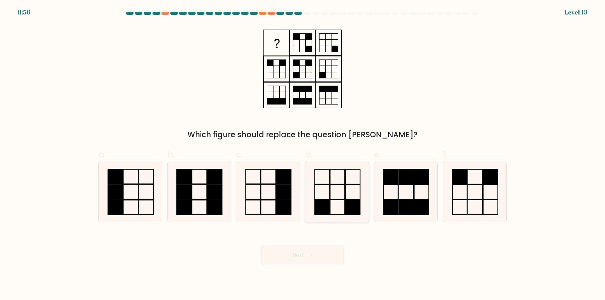
click at [345, 210] on rect at bounding box center [352, 207] width 14 height 15
click at [303, 154] on input "d." at bounding box center [302, 152] width 0 height 4
radio input "true"
click at [298, 254] on button "Next" at bounding box center [302, 255] width 82 height 20
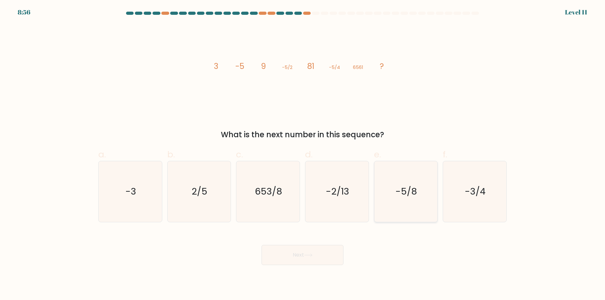
click at [404, 215] on icon "-5/8" at bounding box center [405, 191] width 61 height 61
click at [303, 154] on input "e. -5/8" at bounding box center [302, 152] width 0 height 4
radio input "true"
click at [315, 254] on button "Next" at bounding box center [302, 255] width 82 height 20
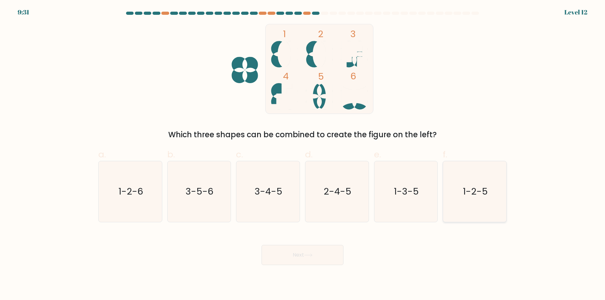
click at [460, 209] on icon "1-2-5" at bounding box center [474, 191] width 61 height 61
click at [303, 154] on input "f. 1-2-5" at bounding box center [302, 152] width 0 height 4
radio input "true"
click at [294, 254] on button "Next" at bounding box center [302, 255] width 82 height 20
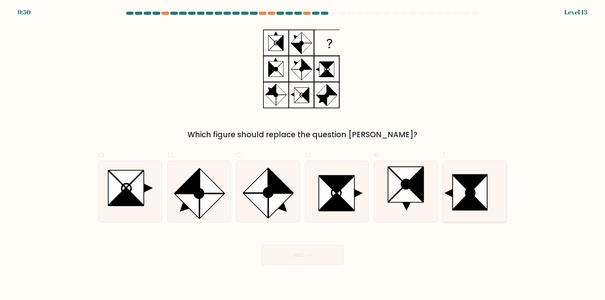
click at [466, 202] on icon at bounding box center [469, 201] width 33 height 17
click at [303, 154] on input "f." at bounding box center [302, 152] width 0 height 4
radio input "true"
click at [329, 258] on button "Next" at bounding box center [302, 255] width 82 height 20
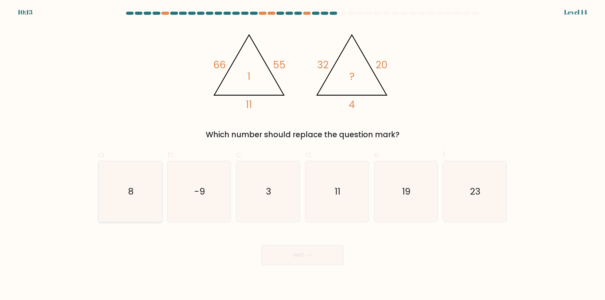
click at [141, 213] on icon "8" at bounding box center [130, 191] width 61 height 61
click at [302, 154] on input "a. 8" at bounding box center [302, 152] width 0 height 4
radio input "true"
click at [306, 255] on icon at bounding box center [308, 255] width 9 height 3
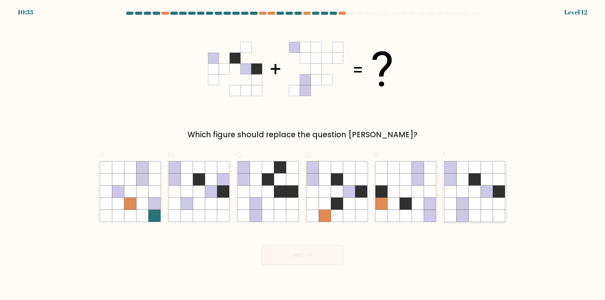
click at [486, 215] on icon at bounding box center [487, 216] width 12 height 12
click at [303, 154] on input "f." at bounding box center [302, 152] width 0 height 4
radio input "true"
click at [319, 259] on button "Next" at bounding box center [302, 255] width 82 height 20
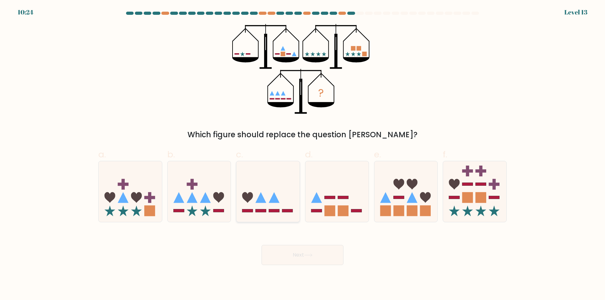
click at [288, 192] on icon at bounding box center [267, 192] width 63 height 52
click at [302, 154] on input "c." at bounding box center [302, 152] width 0 height 4
radio input "true"
click at [315, 257] on button "Next" at bounding box center [302, 255] width 82 height 20
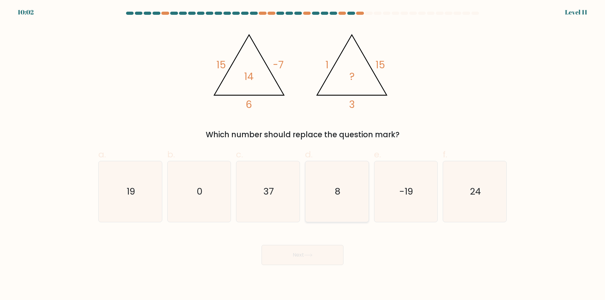
click at [355, 215] on icon "8" at bounding box center [336, 191] width 61 height 61
click at [303, 154] on input "d. 8" at bounding box center [302, 152] width 0 height 4
radio input "true"
click at [312, 256] on icon at bounding box center [308, 255] width 9 height 3
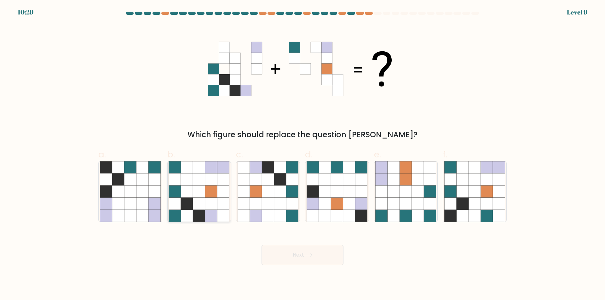
click at [225, 217] on icon at bounding box center [223, 216] width 12 height 12
click at [302, 154] on input "b." at bounding box center [302, 152] width 0 height 4
radio input "true"
click at [318, 258] on button "Next" at bounding box center [302, 255] width 82 height 20
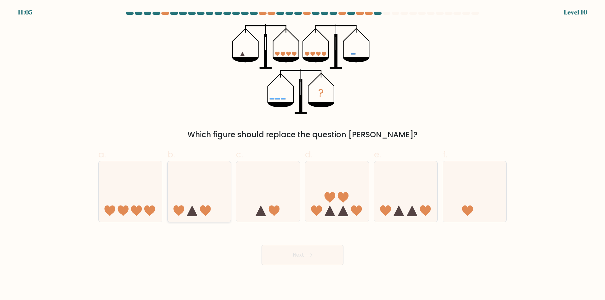
click at [221, 204] on icon at bounding box center [199, 192] width 63 height 52
click at [302, 154] on input "b." at bounding box center [302, 152] width 0 height 4
radio input "true"
click at [285, 259] on button "Next" at bounding box center [302, 255] width 82 height 20
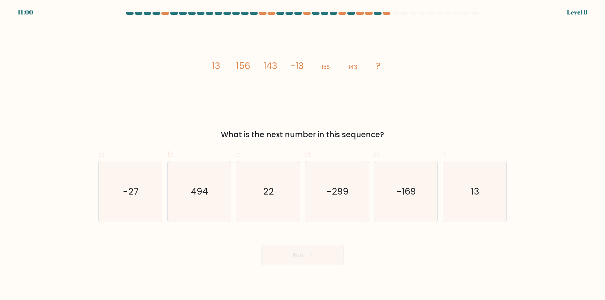
drag, startPoint x: 477, startPoint y: 211, endPoint x: 364, endPoint y: 264, distance: 125.1
click at [477, 210] on icon "13" at bounding box center [474, 191] width 61 height 61
click at [303, 154] on input "f. 13" at bounding box center [302, 152] width 0 height 4
radio input "true"
click at [322, 256] on button "Next" at bounding box center [302, 255] width 82 height 20
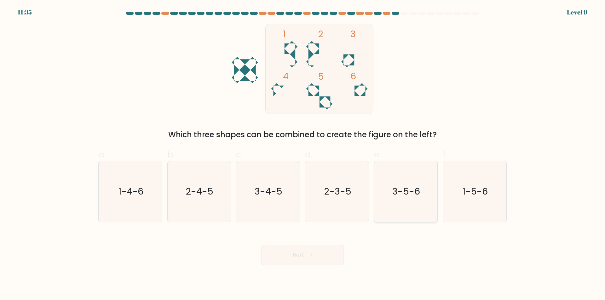
click at [395, 216] on icon "3-5-6" at bounding box center [405, 191] width 61 height 61
click at [303, 154] on input "e. 3-5-6" at bounding box center [302, 152] width 0 height 4
radio input "true"
click at [310, 255] on icon at bounding box center [308, 255] width 9 height 3
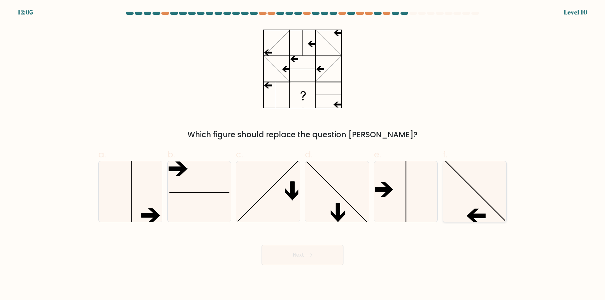
click at [463, 200] on icon at bounding box center [474, 191] width 61 height 61
click at [303, 154] on input "f." at bounding box center [302, 152] width 0 height 4
radio input "true"
click at [301, 259] on button "Next" at bounding box center [302, 255] width 82 height 20
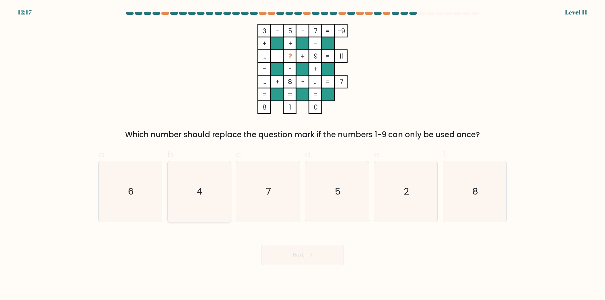
click at [185, 209] on icon "4" at bounding box center [199, 191] width 61 height 61
click at [302, 154] on input "b. 4" at bounding box center [302, 152] width 0 height 4
radio input "true"
click at [320, 258] on button "Next" at bounding box center [302, 255] width 82 height 20
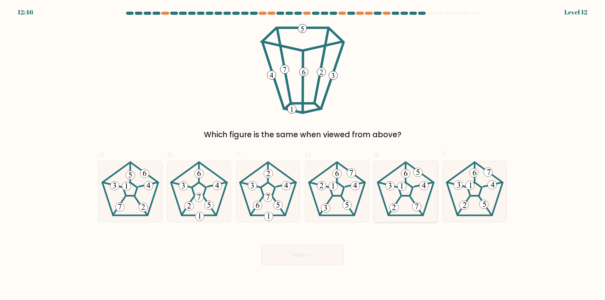
click at [414, 198] on icon at bounding box center [405, 191] width 61 height 61
click at [303, 154] on input "e." at bounding box center [302, 152] width 0 height 4
radio input "true"
click at [312, 255] on icon at bounding box center [308, 255] width 8 height 3
click at [315, 255] on button "Next" at bounding box center [302, 255] width 82 height 20
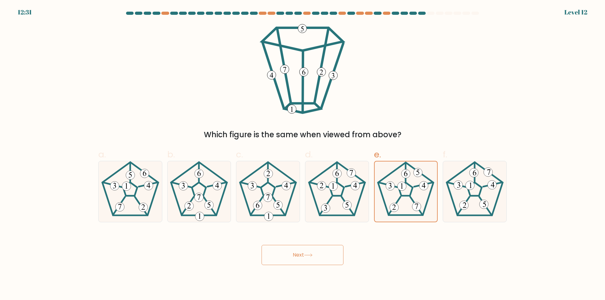
click at [315, 255] on button "Next" at bounding box center [302, 255] width 82 height 20
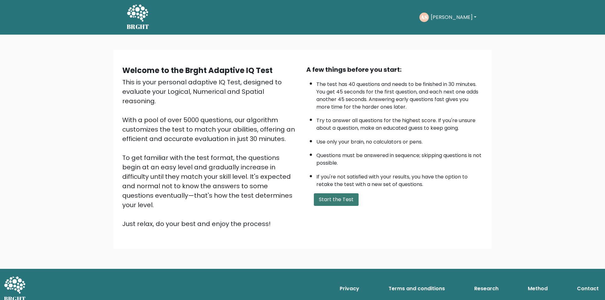
click at [340, 200] on button "Start the Test" at bounding box center [336, 199] width 45 height 13
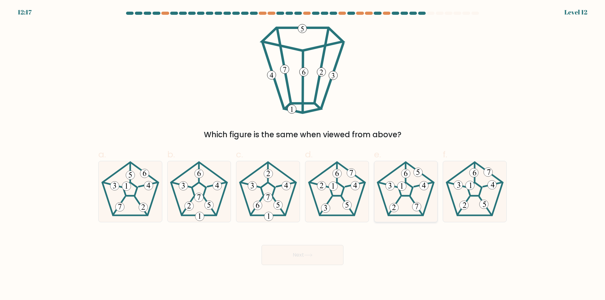
click at [409, 206] on icon at bounding box center [405, 191] width 61 height 61
click at [303, 154] on input "e." at bounding box center [302, 152] width 0 height 4
radio input "true"
click at [321, 255] on button "Next" at bounding box center [302, 255] width 82 height 20
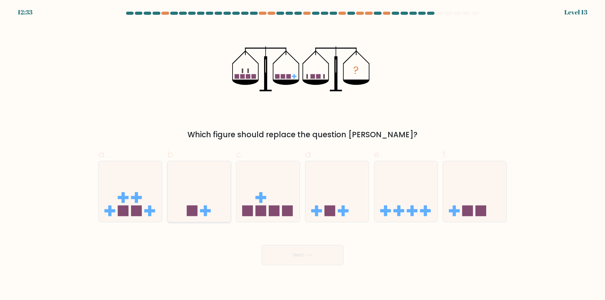
click at [210, 198] on icon at bounding box center [199, 192] width 63 height 52
click at [302, 154] on input "b." at bounding box center [302, 152] width 0 height 4
radio input "true"
click at [295, 258] on button "Next" at bounding box center [302, 255] width 82 height 20
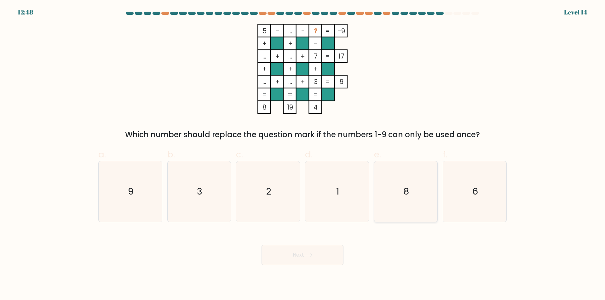
click at [424, 209] on icon "8" at bounding box center [405, 191] width 61 height 61
click at [303, 154] on input "e. 8" at bounding box center [302, 152] width 0 height 4
radio input "true"
click at [295, 257] on button "Next" at bounding box center [302, 255] width 82 height 20
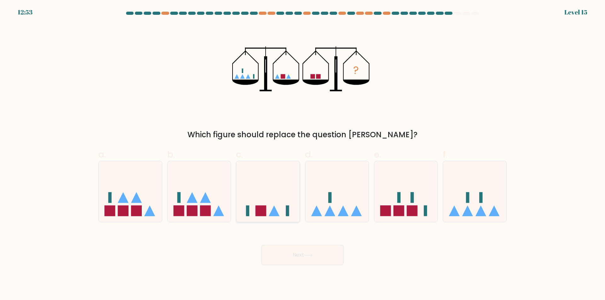
click at [275, 219] on div at bounding box center [268, 191] width 64 height 61
click at [302, 154] on input "c." at bounding box center [302, 152] width 0 height 4
radio input "true"
click at [305, 255] on button "Next" at bounding box center [302, 255] width 82 height 20
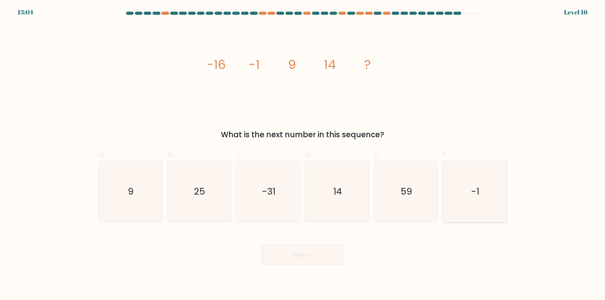
click at [491, 207] on icon "-1" at bounding box center [474, 191] width 61 height 61
click at [303, 154] on input "f. -1" at bounding box center [302, 152] width 0 height 4
radio input "true"
click at [314, 256] on button "Next" at bounding box center [302, 255] width 82 height 20
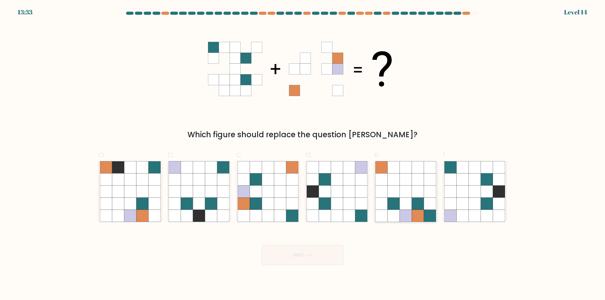
click at [392, 218] on icon at bounding box center [393, 216] width 12 height 12
click at [303, 154] on input "e." at bounding box center [302, 152] width 0 height 4
radio input "true"
click at [278, 208] on icon at bounding box center [280, 204] width 12 height 12
click at [302, 154] on input "c." at bounding box center [302, 152] width 0 height 4
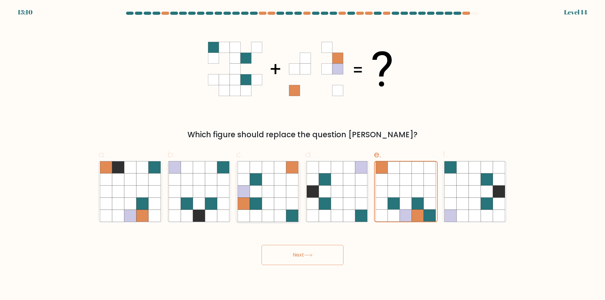
radio input "true"
click at [311, 257] on icon at bounding box center [308, 255] width 9 height 3
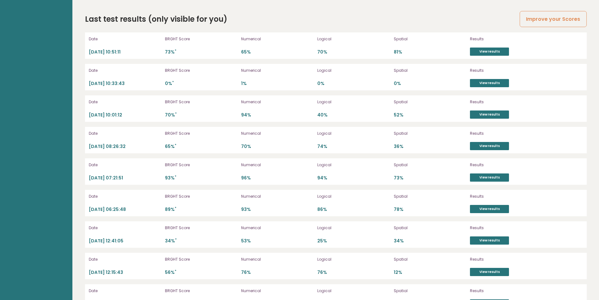
scroll to position [1752, 0]
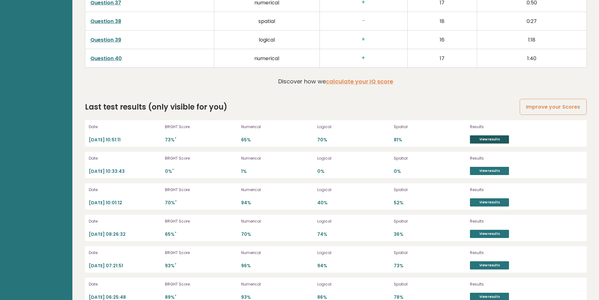
click at [490, 139] on link "View results" at bounding box center [489, 139] width 39 height 8
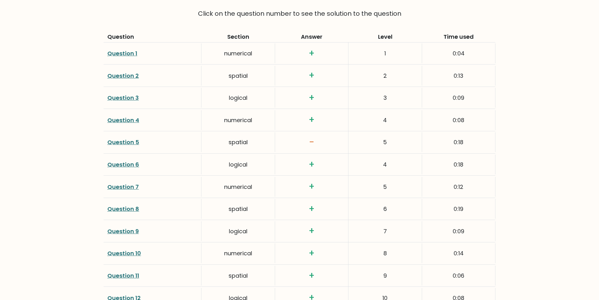
scroll to position [876, 0]
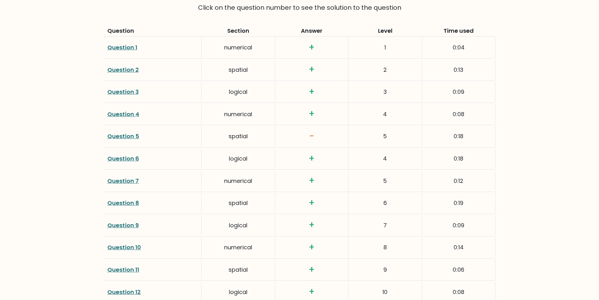
click at [124, 137] on link "Question 5" at bounding box center [123, 136] width 32 height 8
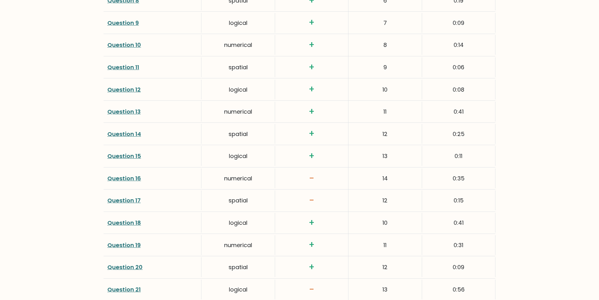
scroll to position [1087, 0]
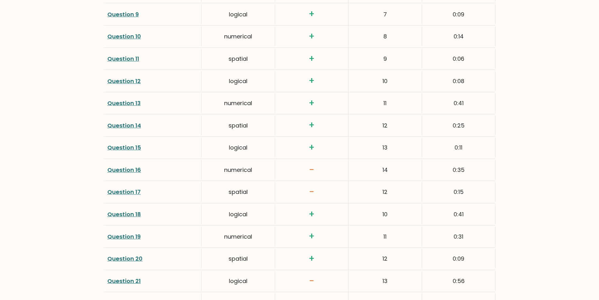
click at [125, 169] on link "Question 16" at bounding box center [124, 170] width 34 height 8
click at [122, 193] on link "Question 17" at bounding box center [123, 192] width 33 height 8
click at [129, 282] on link "Question 21" at bounding box center [123, 281] width 33 height 8
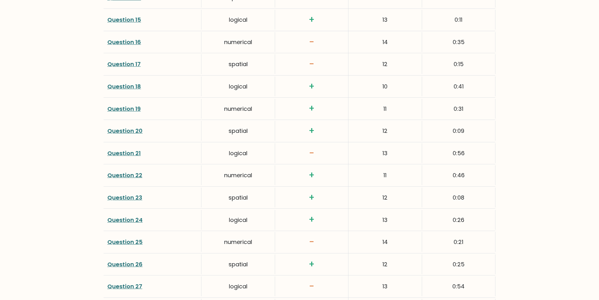
scroll to position [1222, 0]
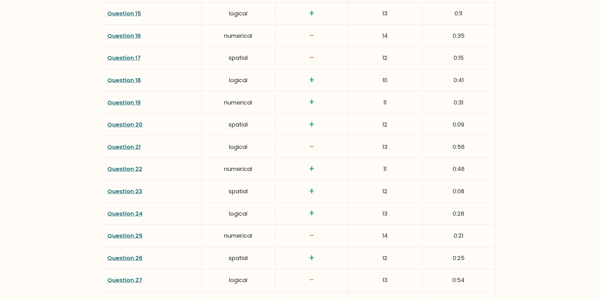
click at [118, 237] on link "Question 25" at bounding box center [124, 236] width 35 height 8
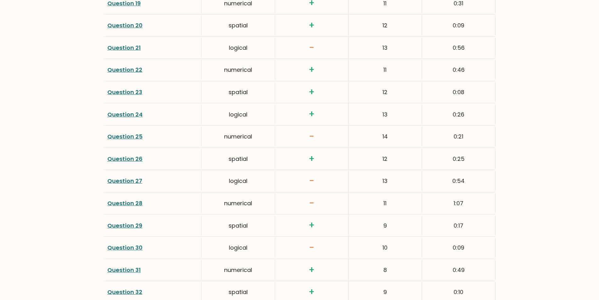
scroll to position [1327, 0]
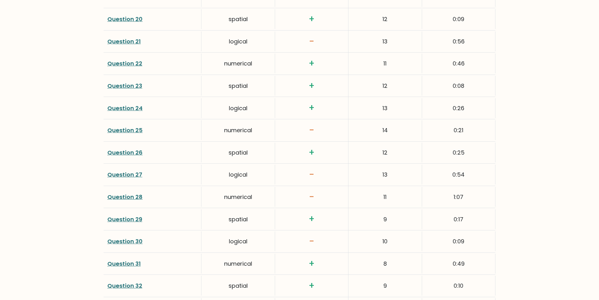
click at [124, 173] on link "Question 27" at bounding box center [124, 175] width 35 height 8
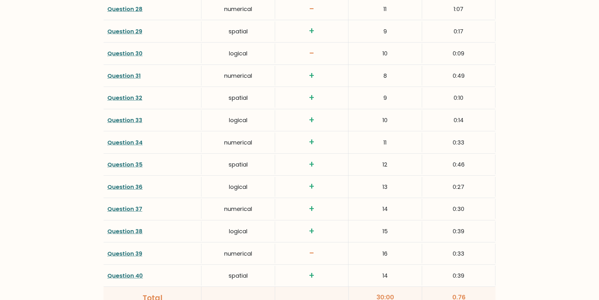
scroll to position [1521, 0]
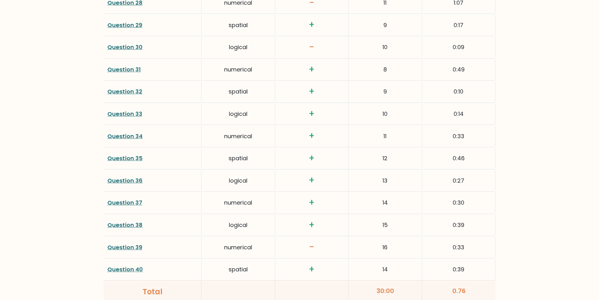
click at [110, 247] on link "Question 39" at bounding box center [124, 247] width 35 height 8
click at [133, 49] on link "Question 30" at bounding box center [124, 47] width 35 height 8
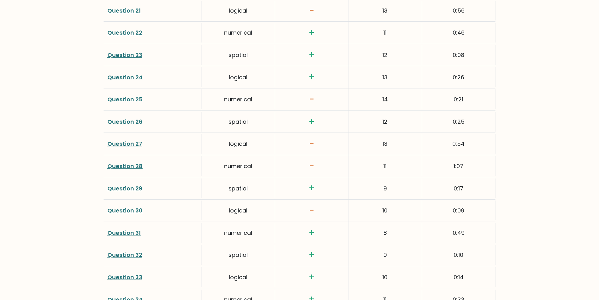
scroll to position [1319, 0]
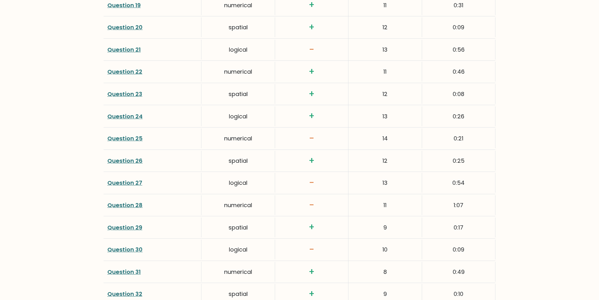
click at [130, 181] on link "Question 27" at bounding box center [124, 183] width 35 height 8
click at [127, 49] on link "Question 21" at bounding box center [123, 50] width 33 height 8
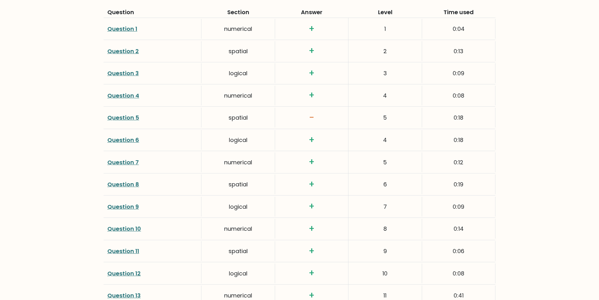
scroll to position [872, 0]
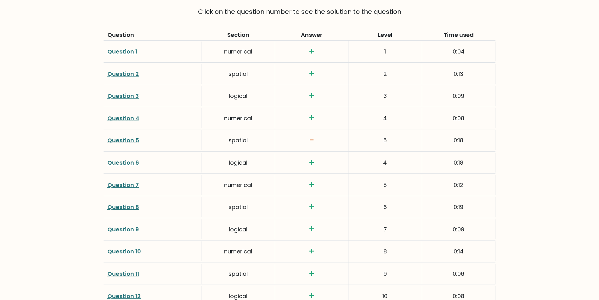
click at [124, 140] on link "Question 5" at bounding box center [123, 140] width 32 height 8
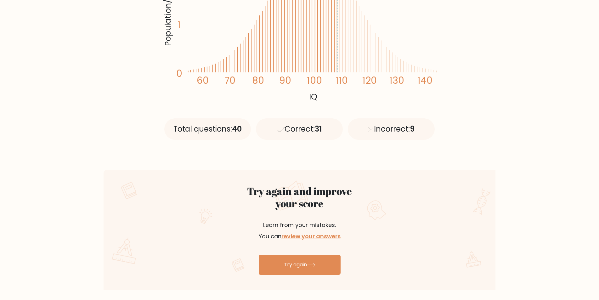
scroll to position [258, 0]
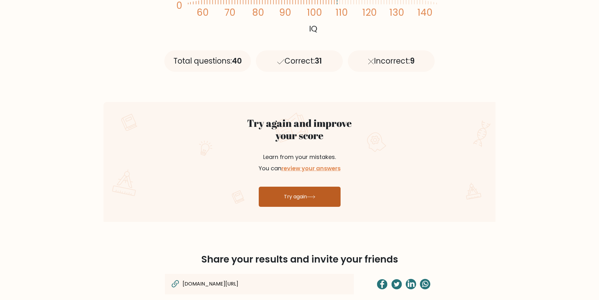
click at [298, 197] on link "Try again" at bounding box center [300, 197] width 82 height 20
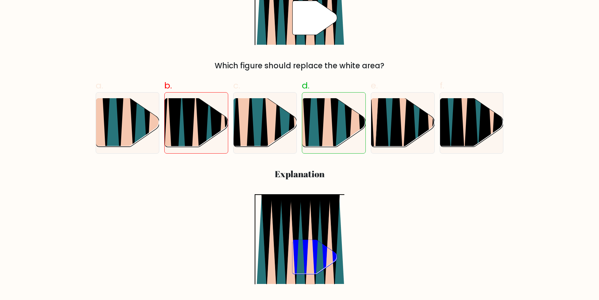
scroll to position [177, 0]
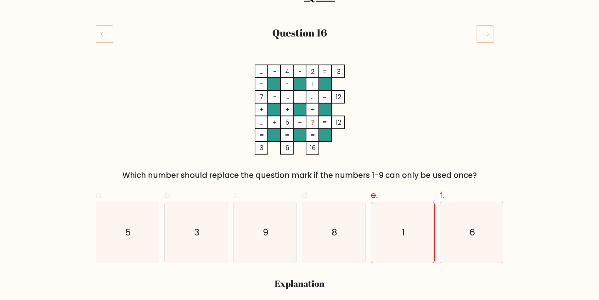
scroll to position [74, 0]
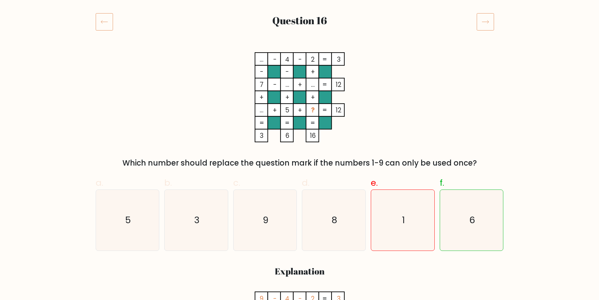
click at [313, 86] on tspan "..." at bounding box center [313, 84] width 4 height 9
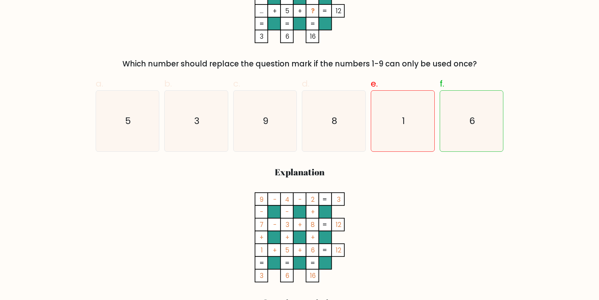
scroll to position [172, 0]
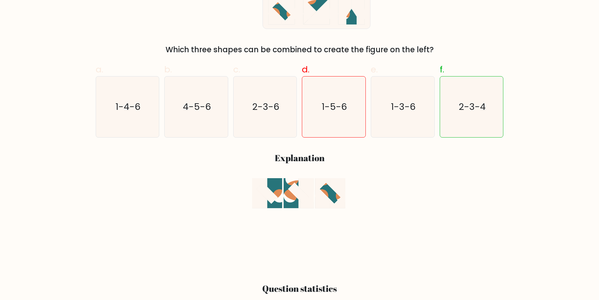
scroll to position [191, 0]
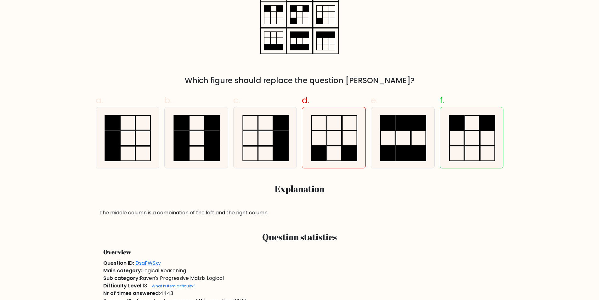
scroll to position [181, 0]
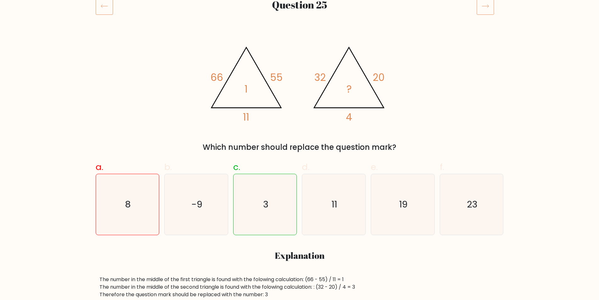
scroll to position [95, 0]
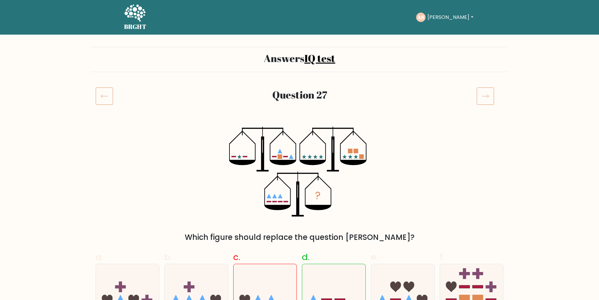
scroll to position [114, 0]
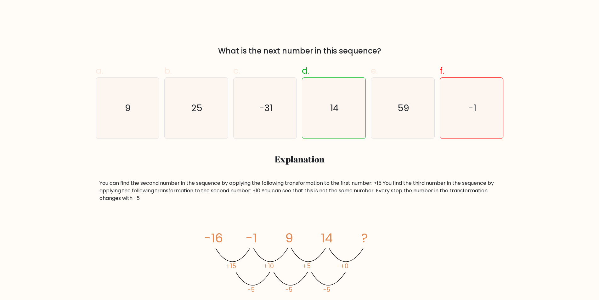
scroll to position [196, 0]
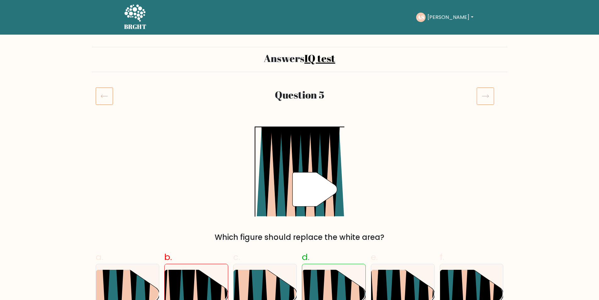
scroll to position [39, 0]
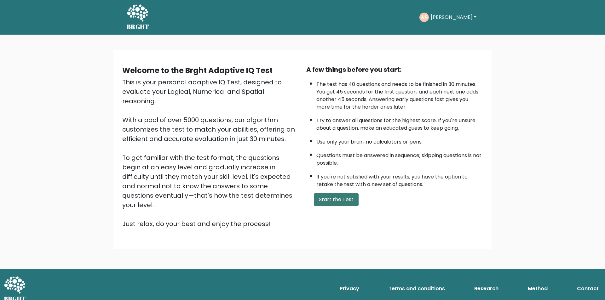
click at [334, 200] on button "Start the Test" at bounding box center [336, 199] width 45 height 13
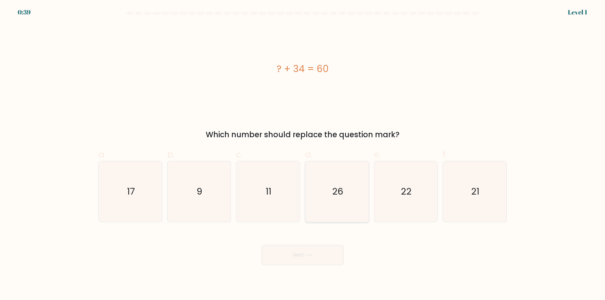
click at [352, 215] on icon "26" at bounding box center [336, 191] width 61 height 61
click at [303, 154] on input "d. 26" at bounding box center [302, 152] width 0 height 4
radio input "true"
click at [316, 262] on button "Next" at bounding box center [302, 255] width 82 height 20
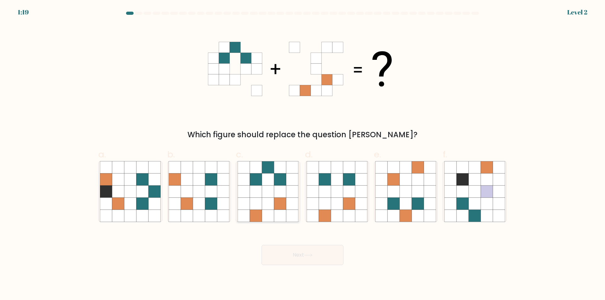
click at [292, 214] on icon at bounding box center [292, 216] width 12 height 12
click at [302, 154] on input "c." at bounding box center [302, 152] width 0 height 4
radio input "true"
click at [306, 260] on button "Next" at bounding box center [302, 255] width 82 height 20
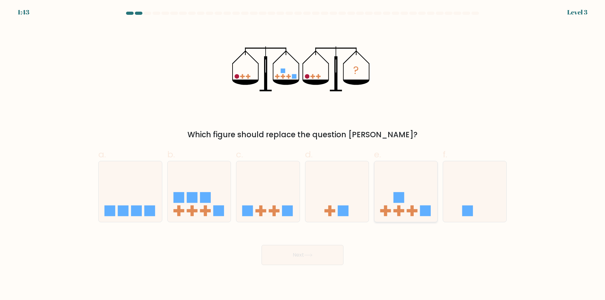
click at [417, 193] on icon at bounding box center [405, 192] width 63 height 52
click at [303, 154] on input "e." at bounding box center [302, 152] width 0 height 4
radio input "true"
click at [319, 259] on button "Next" at bounding box center [302, 255] width 82 height 20
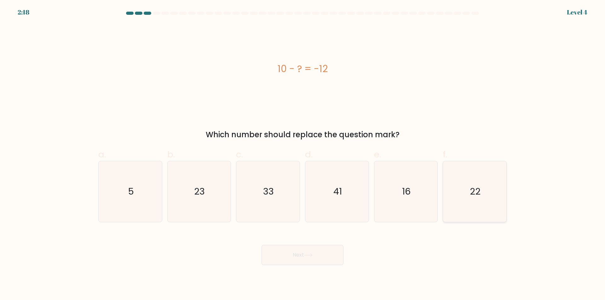
click at [472, 214] on icon "22" at bounding box center [474, 191] width 61 height 61
click at [303, 154] on input "f. 22" at bounding box center [302, 152] width 0 height 4
radio input "true"
click at [327, 261] on button "Next" at bounding box center [302, 255] width 82 height 20
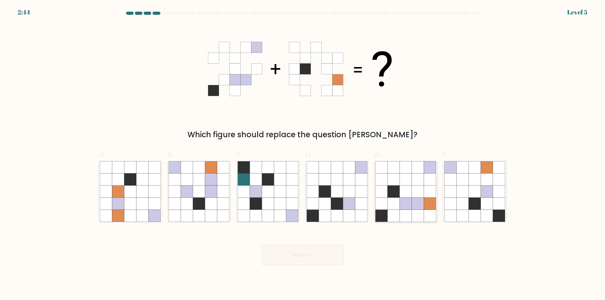
click at [433, 216] on icon at bounding box center [430, 216] width 12 height 12
click at [303, 154] on input "e." at bounding box center [302, 152] width 0 height 4
radio input "true"
click at [327, 255] on button "Next" at bounding box center [302, 255] width 82 height 20
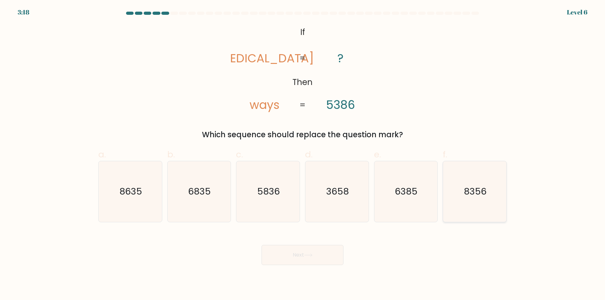
click at [472, 208] on icon "8356" at bounding box center [474, 191] width 61 height 61
click at [303, 154] on input "f. 8356" at bounding box center [302, 152] width 0 height 4
radio input "true"
click at [309, 258] on button "Next" at bounding box center [302, 255] width 82 height 20
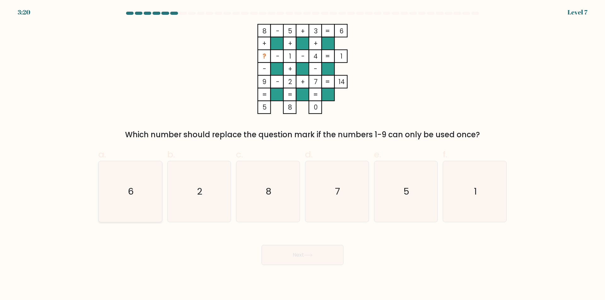
click at [140, 205] on icon "6" at bounding box center [130, 191] width 61 height 61
click at [302, 154] on input "a. 6" at bounding box center [302, 152] width 0 height 4
radio input "true"
click at [311, 256] on icon at bounding box center [308, 255] width 9 height 3
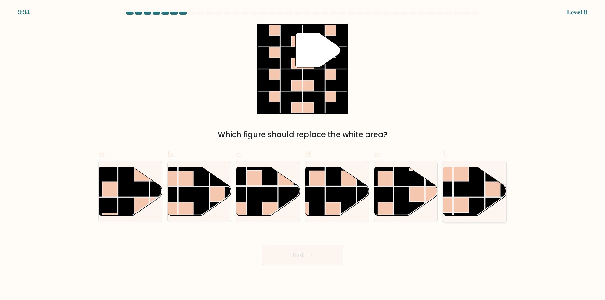
click at [452, 209] on rect at bounding box center [445, 204] width 15 height 15
click at [303, 154] on input "f." at bounding box center [302, 152] width 0 height 4
radio input "true"
click at [296, 252] on button "Next" at bounding box center [302, 255] width 82 height 20
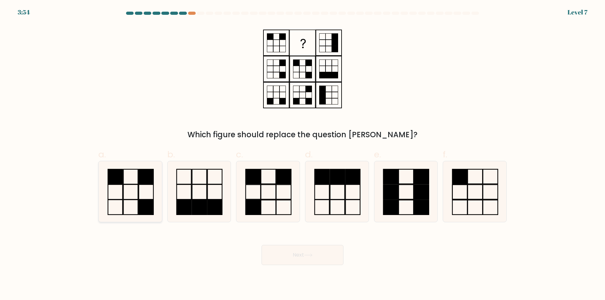
click at [146, 198] on icon at bounding box center [130, 191] width 61 height 61
click at [302, 154] on input "a." at bounding box center [302, 152] width 0 height 4
radio input "true"
click at [316, 258] on button "Next" at bounding box center [302, 255] width 82 height 20
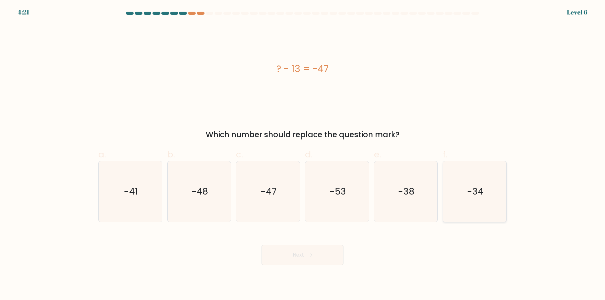
drag, startPoint x: 481, startPoint y: 208, endPoint x: 475, endPoint y: 206, distance: 7.1
click at [481, 208] on icon "-34" at bounding box center [474, 191] width 61 height 61
click at [303, 154] on input "f. -34" at bounding box center [302, 152] width 0 height 4
radio input "true"
click at [318, 258] on button "Next" at bounding box center [302, 255] width 82 height 20
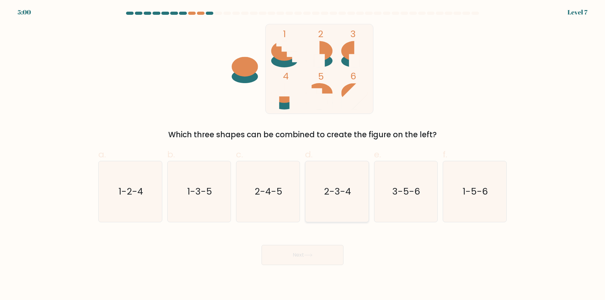
click at [345, 204] on icon "2-3-4" at bounding box center [336, 191] width 61 height 61
click at [303, 154] on input "d. 2-3-4" at bounding box center [302, 152] width 0 height 4
radio input "true"
drag, startPoint x: 321, startPoint y: 255, endPoint x: 341, endPoint y: 256, distance: 20.2
click at [321, 255] on button "Next" at bounding box center [302, 255] width 82 height 20
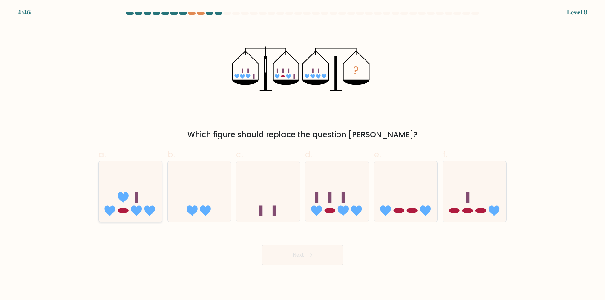
click at [152, 194] on icon at bounding box center [130, 192] width 63 height 52
click at [302, 154] on input "a." at bounding box center [302, 152] width 0 height 4
radio input "true"
click at [304, 257] on button "Next" at bounding box center [302, 255] width 82 height 20
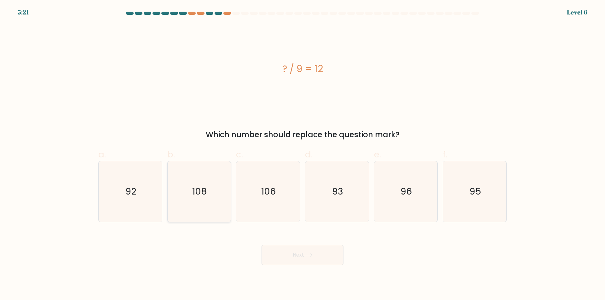
click at [209, 211] on icon "108" at bounding box center [199, 191] width 61 height 61
click at [302, 154] on input "b. 108" at bounding box center [302, 152] width 0 height 4
radio input "true"
click at [303, 258] on button "Next" at bounding box center [302, 255] width 82 height 20
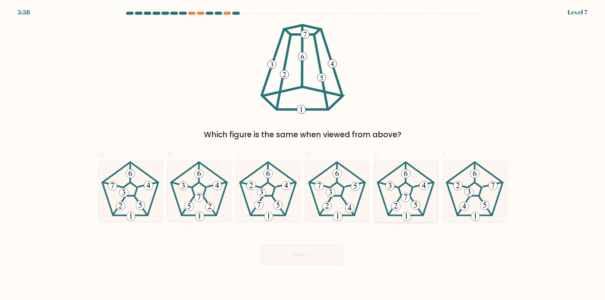
click at [406, 219] on icon at bounding box center [406, 216] width 2 height 5
click at [303, 154] on input "e." at bounding box center [302, 152] width 0 height 4
radio input "true"
click at [309, 257] on icon at bounding box center [308, 255] width 9 height 3
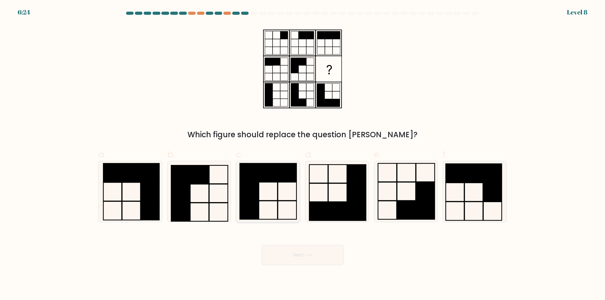
click at [289, 212] on icon at bounding box center [267, 191] width 61 height 61
click at [302, 154] on input "c." at bounding box center [302, 152] width 0 height 4
radio input "true"
click at [313, 258] on button "Next" at bounding box center [302, 255] width 82 height 20
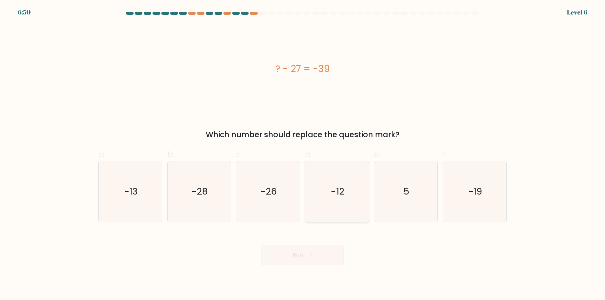
click at [334, 208] on icon "-12" at bounding box center [336, 191] width 61 height 61
click at [303, 154] on input "d. -12" at bounding box center [302, 152] width 0 height 4
radio input "true"
click at [309, 256] on icon at bounding box center [308, 255] width 9 height 3
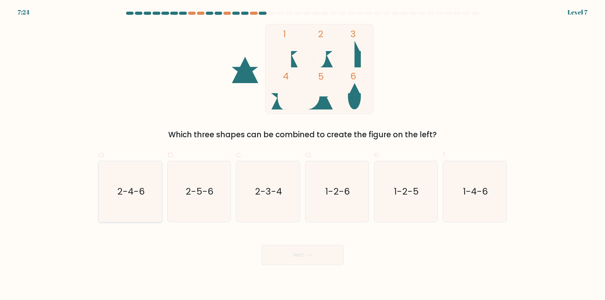
click at [136, 207] on icon "2-4-6" at bounding box center [130, 191] width 61 height 61
click at [302, 154] on input "a. 2-4-6" at bounding box center [302, 152] width 0 height 4
radio input "true"
click at [291, 254] on button "Next" at bounding box center [302, 255] width 82 height 20
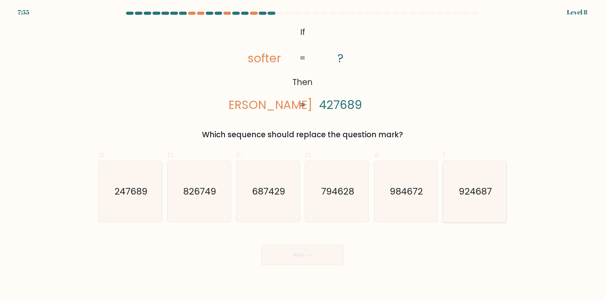
click at [472, 209] on icon "924687" at bounding box center [474, 191] width 61 height 61
click at [303, 154] on input "f. 924687" at bounding box center [302, 152] width 0 height 4
radio input "true"
click at [310, 255] on icon at bounding box center [308, 255] width 9 height 3
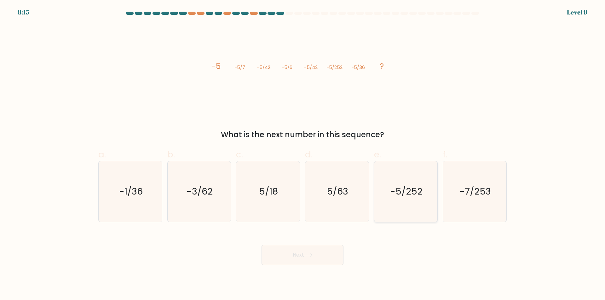
click at [416, 209] on icon "-5/252" at bounding box center [405, 191] width 61 height 61
click at [303, 154] on input "e. -5/252" at bounding box center [302, 152] width 0 height 4
radio input "true"
click at [331, 255] on button "Next" at bounding box center [302, 255] width 82 height 20
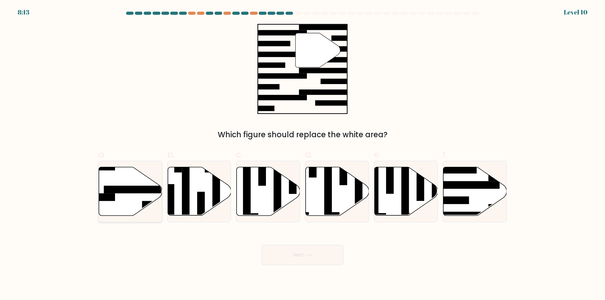
click at [127, 207] on icon at bounding box center [130, 191] width 63 height 49
click at [302, 154] on input "a." at bounding box center [302, 152] width 0 height 4
radio input "true"
click at [303, 251] on button "Next" at bounding box center [302, 255] width 82 height 20
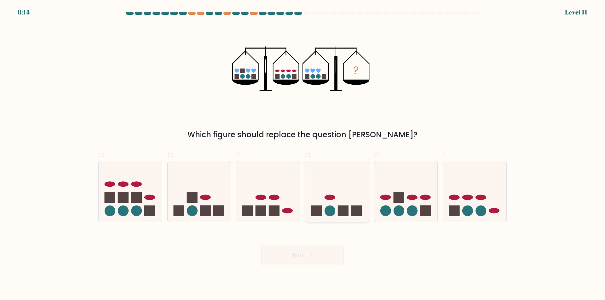
click at [322, 218] on div at bounding box center [337, 191] width 64 height 61
click at [303, 154] on input "d." at bounding box center [302, 152] width 0 height 4
radio input "true"
click at [313, 258] on button "Next" at bounding box center [302, 255] width 82 height 20
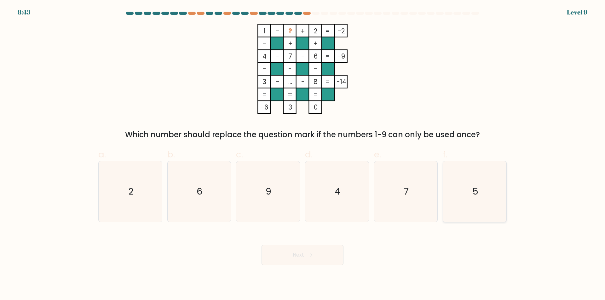
click at [462, 211] on icon "5" at bounding box center [474, 191] width 61 height 61
click at [303, 154] on input "f. 5" at bounding box center [302, 152] width 0 height 4
radio input "true"
click at [314, 259] on button "Next" at bounding box center [302, 255] width 82 height 20
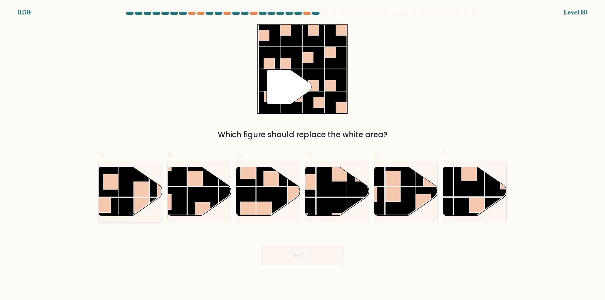
click at [132, 202] on rect at bounding box center [133, 212] width 31 height 31
click at [302, 154] on input "a." at bounding box center [302, 152] width 0 height 4
radio input "true"
click at [315, 253] on button "Next" at bounding box center [302, 255] width 82 height 20
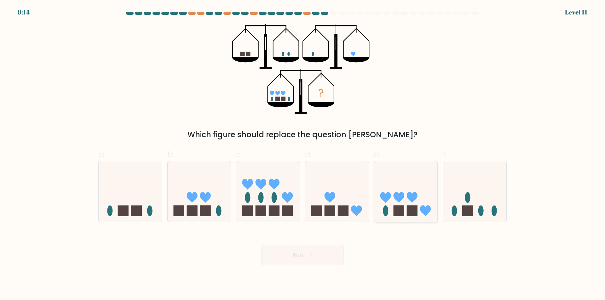
click at [409, 219] on div at bounding box center [406, 191] width 64 height 61
click at [303, 154] on input "e." at bounding box center [302, 152] width 0 height 4
radio input "true"
click at [315, 257] on button "Next" at bounding box center [302, 255] width 82 height 20
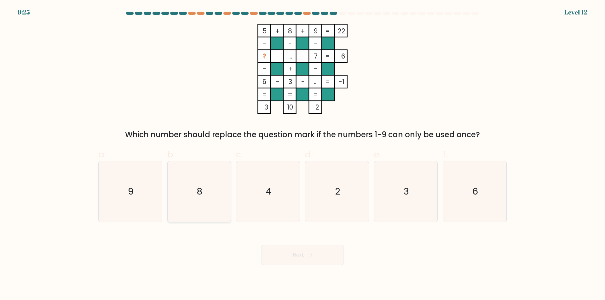
click at [188, 207] on icon "8" at bounding box center [199, 191] width 61 height 61
click at [302, 154] on input "b. 8" at bounding box center [302, 152] width 0 height 4
radio input "true"
click at [300, 254] on button "Next" at bounding box center [302, 255] width 82 height 20
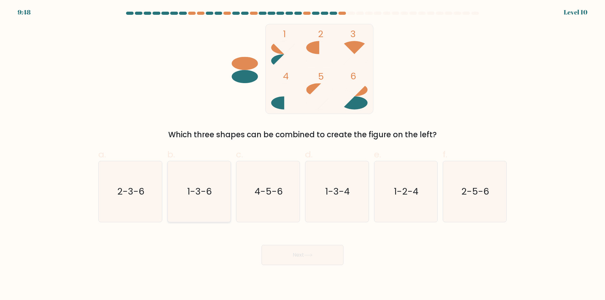
click at [202, 210] on icon "1-3-6" at bounding box center [199, 191] width 61 height 61
click at [302, 154] on input "b. 1-3-6" at bounding box center [302, 152] width 0 height 4
radio input "true"
click at [296, 259] on button "Next" at bounding box center [302, 255] width 82 height 20
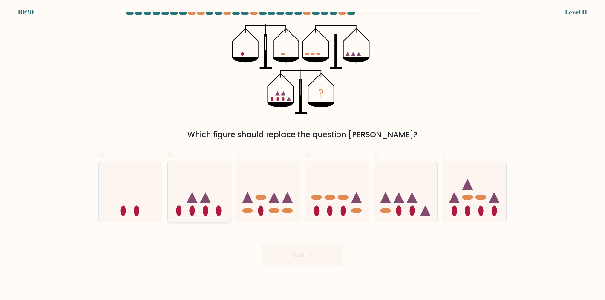
click at [211, 217] on icon at bounding box center [199, 192] width 63 height 52
click at [302, 154] on input "b." at bounding box center [302, 152] width 0 height 4
radio input "true"
click at [285, 255] on button "Next" at bounding box center [302, 255] width 82 height 20
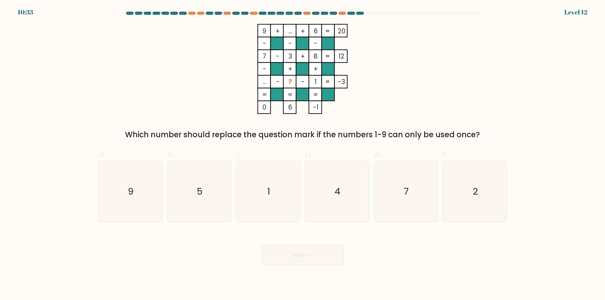
drag, startPoint x: 347, startPoint y: 198, endPoint x: 332, endPoint y: 249, distance: 53.4
click at [347, 199] on icon "4" at bounding box center [336, 191] width 61 height 61
click at [303, 154] on input "d. 4" at bounding box center [302, 152] width 0 height 4
radio input "true"
click at [307, 252] on button "Next" at bounding box center [302, 255] width 82 height 20
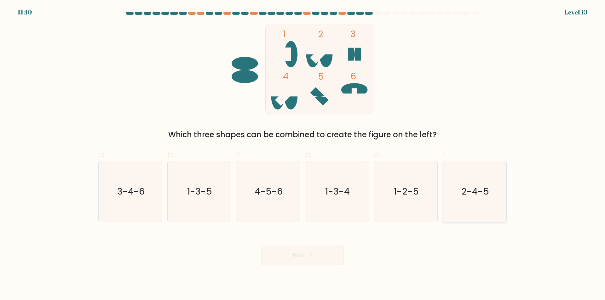
click at [478, 215] on icon "2-4-5" at bounding box center [474, 191] width 61 height 61
click at [303, 154] on input "f. 2-4-5" at bounding box center [302, 152] width 0 height 4
radio input "true"
click at [308, 254] on icon at bounding box center [308, 255] width 9 height 3
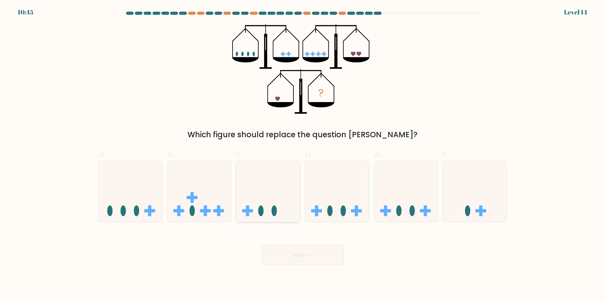
click at [261, 196] on icon at bounding box center [267, 192] width 63 height 52
click at [302, 154] on input "c." at bounding box center [302, 152] width 0 height 4
radio input "true"
click at [286, 255] on button "Next" at bounding box center [302, 255] width 82 height 20
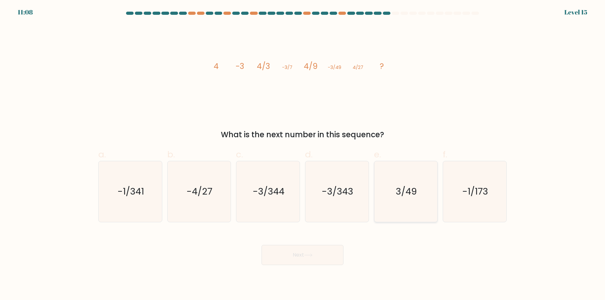
click at [414, 210] on icon "3/49" at bounding box center [405, 191] width 61 height 61
click at [303, 154] on input "e. 3/49" at bounding box center [302, 152] width 0 height 4
radio input "true"
click at [317, 255] on button "Next" at bounding box center [302, 255] width 82 height 20
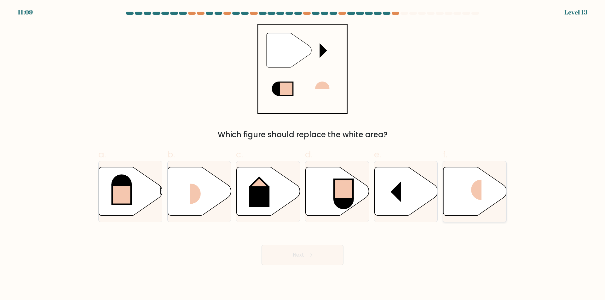
click at [457, 207] on icon at bounding box center [474, 191] width 63 height 49
click at [303, 154] on input "f." at bounding box center [302, 152] width 0 height 4
radio input "true"
drag, startPoint x: 411, startPoint y: 203, endPoint x: 360, endPoint y: 240, distance: 63.6
click at [411, 203] on icon at bounding box center [405, 191] width 63 height 49
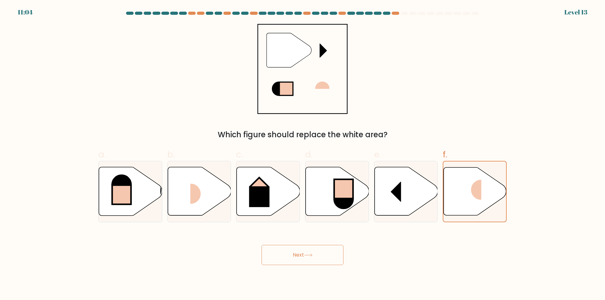
click at [303, 154] on input "e." at bounding box center [302, 152] width 0 height 4
radio input "true"
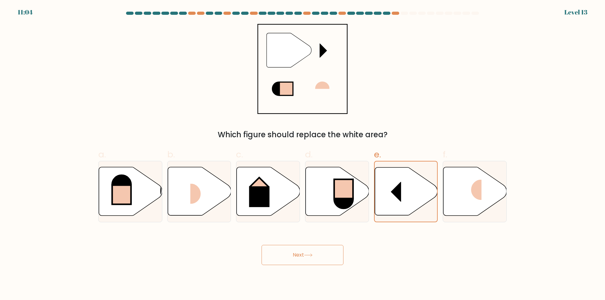
click at [324, 259] on button "Next" at bounding box center [302, 255] width 82 height 20
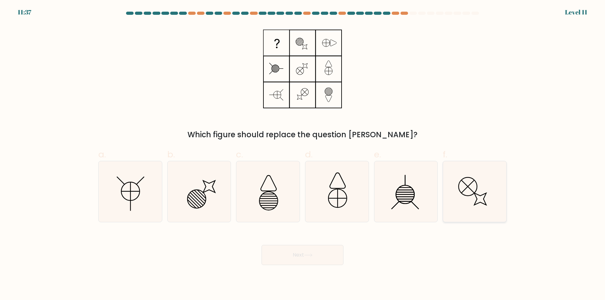
click at [461, 213] on icon at bounding box center [474, 191] width 61 height 61
click at [303, 154] on input "f." at bounding box center [302, 152] width 0 height 4
radio input "true"
click at [321, 260] on button "Next" at bounding box center [302, 255] width 82 height 20
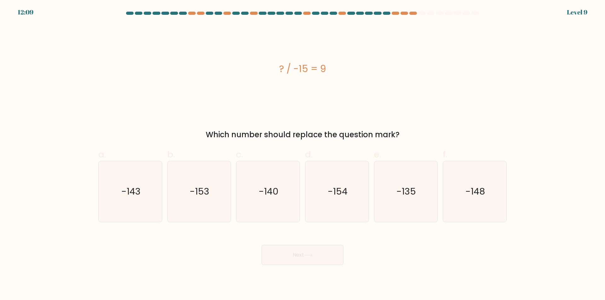
drag, startPoint x: 408, startPoint y: 212, endPoint x: 368, endPoint y: 229, distance: 42.9
click at [408, 213] on icon "-135" at bounding box center [405, 191] width 61 height 61
click at [303, 154] on input "e. -135" at bounding box center [302, 152] width 0 height 4
radio input "true"
click at [312, 255] on icon at bounding box center [308, 255] width 9 height 3
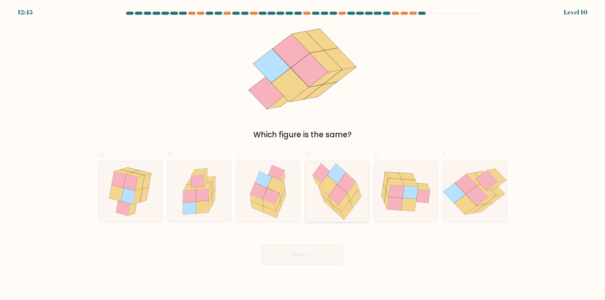
click at [348, 206] on icon at bounding box center [346, 210] width 11 height 19
click at [303, 154] on input "d." at bounding box center [302, 152] width 0 height 4
radio input "true"
click at [316, 255] on button "Next" at bounding box center [302, 255] width 82 height 20
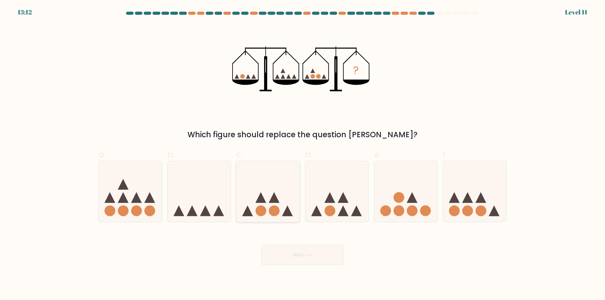
drag, startPoint x: 274, startPoint y: 218, endPoint x: 300, endPoint y: 242, distance: 35.4
click at [275, 218] on div at bounding box center [268, 191] width 64 height 61
click at [302, 154] on input "c." at bounding box center [302, 152] width 0 height 4
radio input "true"
click at [309, 255] on icon at bounding box center [308, 255] width 9 height 3
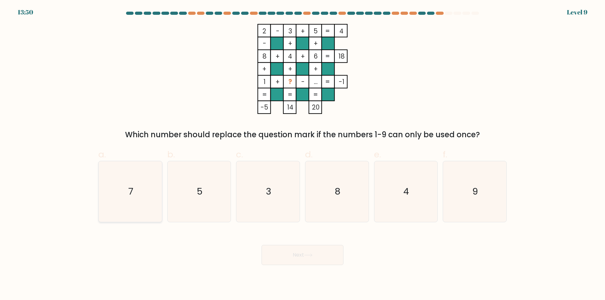
drag, startPoint x: 121, startPoint y: 208, endPoint x: 169, endPoint y: 221, distance: 49.2
click at [122, 208] on icon "7" at bounding box center [130, 191] width 61 height 61
click at [302, 154] on input "a. 7" at bounding box center [302, 152] width 0 height 4
radio input "true"
click at [307, 260] on button "Next" at bounding box center [302, 255] width 82 height 20
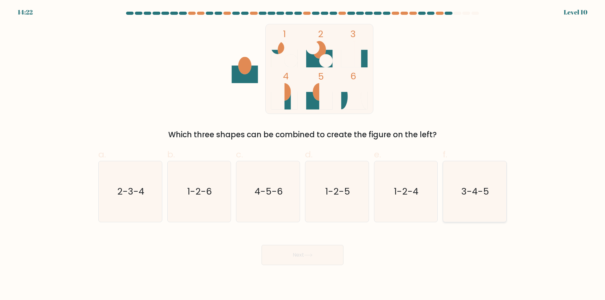
click at [486, 209] on icon "3-4-5" at bounding box center [474, 191] width 61 height 61
click at [303, 154] on input "f. 3-4-5" at bounding box center [302, 152] width 0 height 4
radio input "true"
click at [294, 260] on button "Next" at bounding box center [302, 255] width 82 height 20
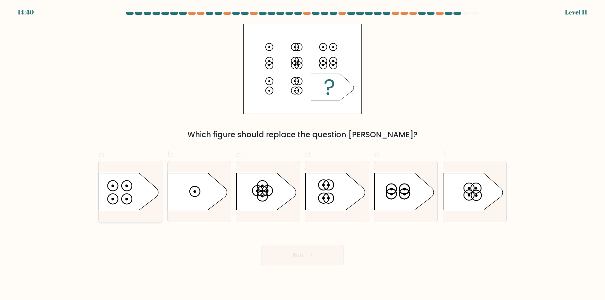
click at [140, 200] on icon at bounding box center [128, 191] width 59 height 37
click at [302, 154] on input "a." at bounding box center [302, 152] width 0 height 4
radio input "true"
click at [291, 254] on button "Next" at bounding box center [302, 255] width 82 height 20
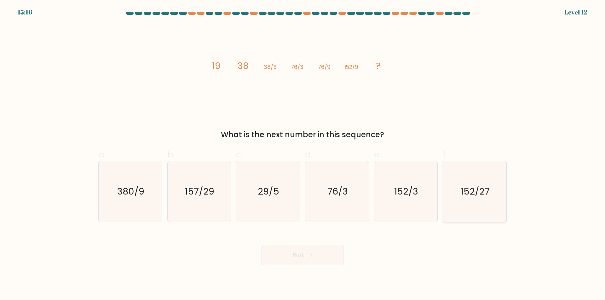
click at [475, 214] on icon "152/27" at bounding box center [474, 191] width 61 height 61
click at [303, 154] on input "f. 152/27" at bounding box center [302, 152] width 0 height 4
radio input "true"
click at [306, 255] on icon at bounding box center [308, 255] width 9 height 3
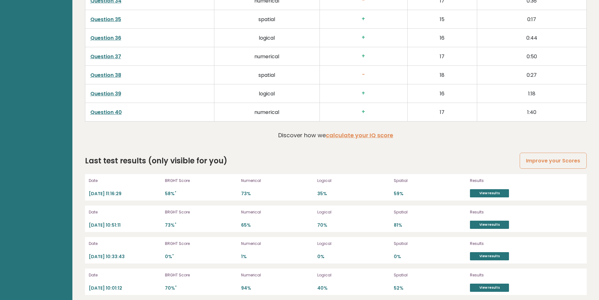
scroll to position [1715, 0]
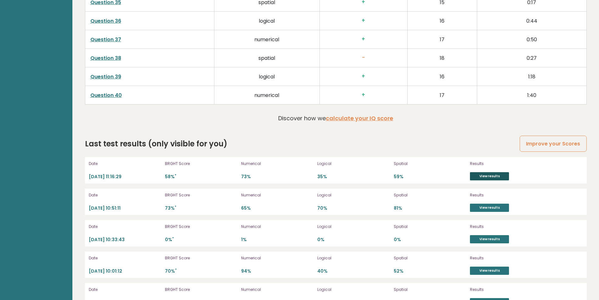
click at [488, 177] on link "View results" at bounding box center [489, 176] width 39 height 8
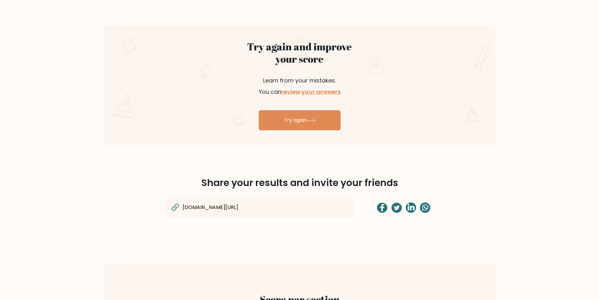
scroll to position [291, 0]
